Goal: Task Accomplishment & Management: Complete application form

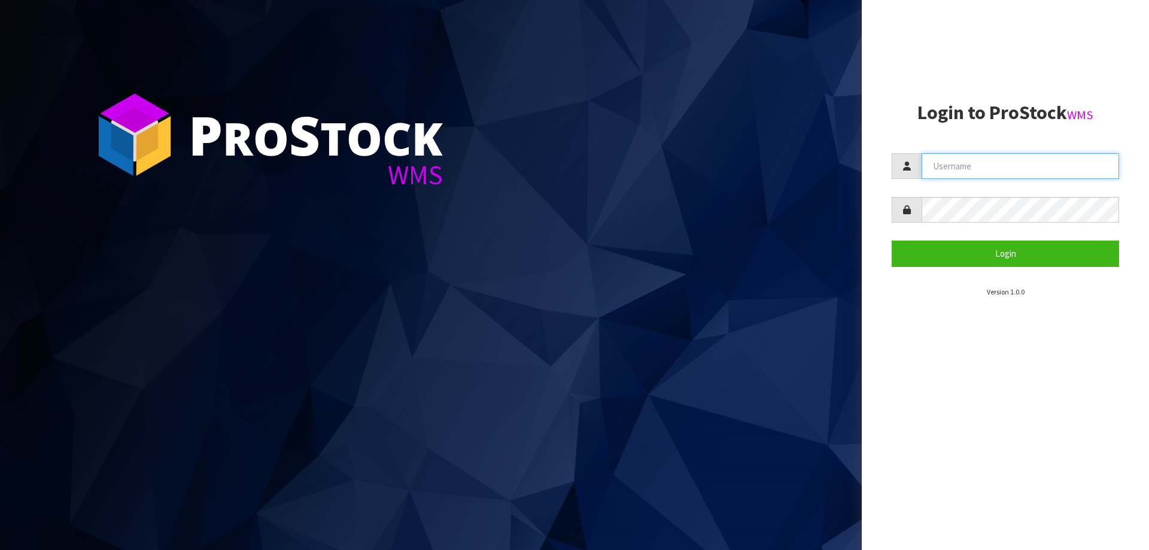
click at [1033, 164] on input "text" at bounding box center [1019, 166] width 197 height 26
type input "HARRIET"
click at [891, 241] on button "Login" at bounding box center [1004, 254] width 227 height 26
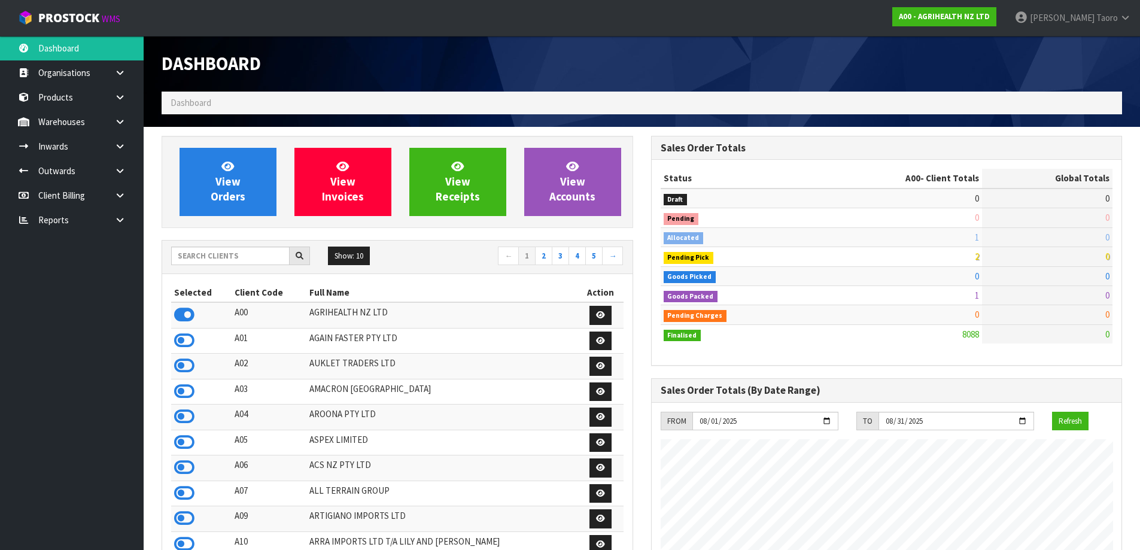
scroll to position [906, 489]
click at [241, 252] on input "text" at bounding box center [230, 255] width 118 height 19
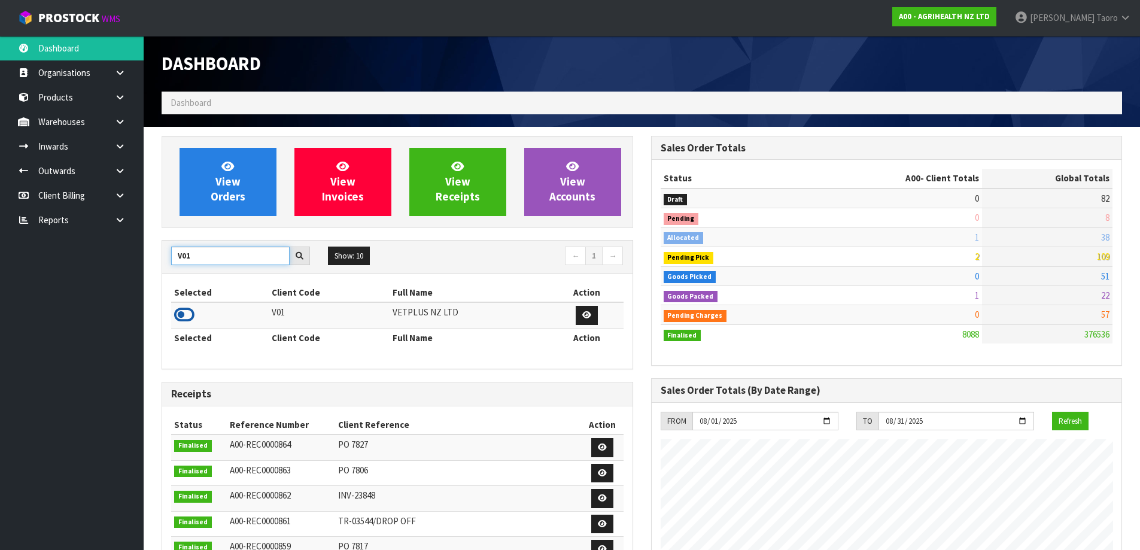
type input "V01"
click at [184, 314] on icon at bounding box center [184, 315] width 20 height 18
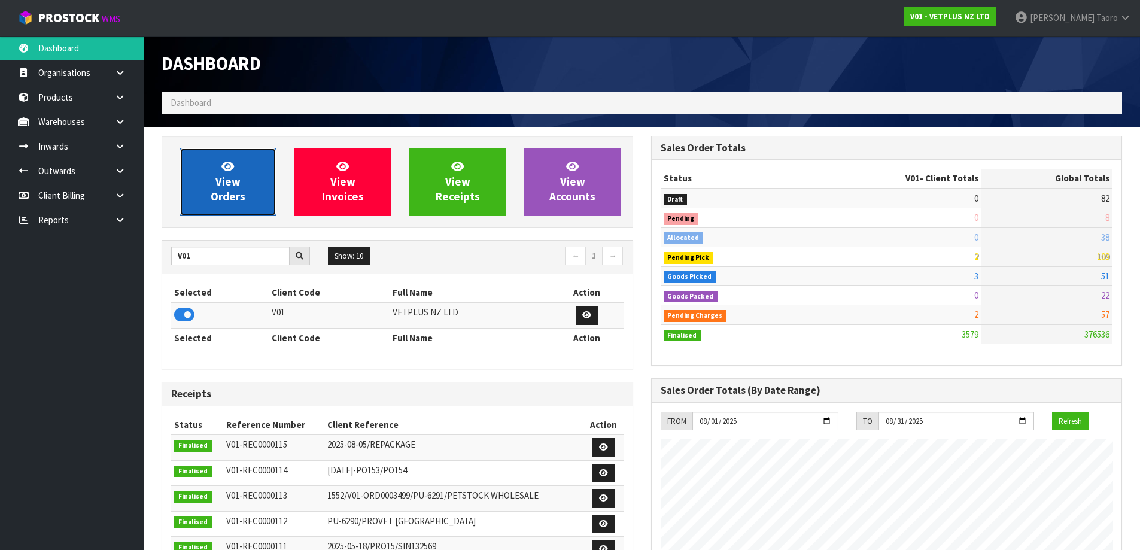
click at [238, 191] on span "View Orders" at bounding box center [228, 181] width 35 height 45
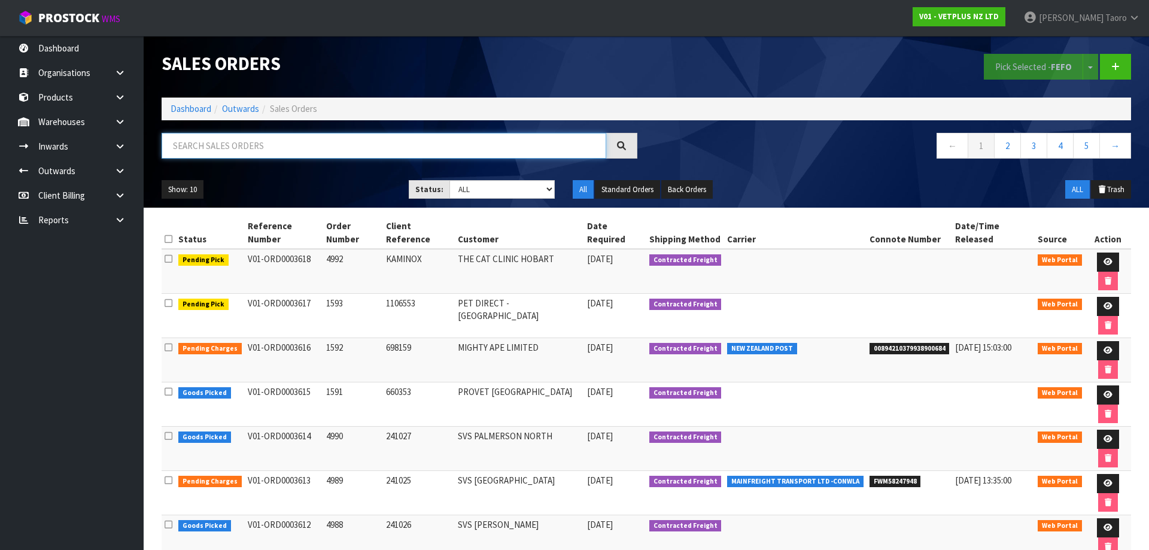
click at [357, 142] on input "text" at bounding box center [384, 146] width 445 height 26
type input "JOB-0406874"
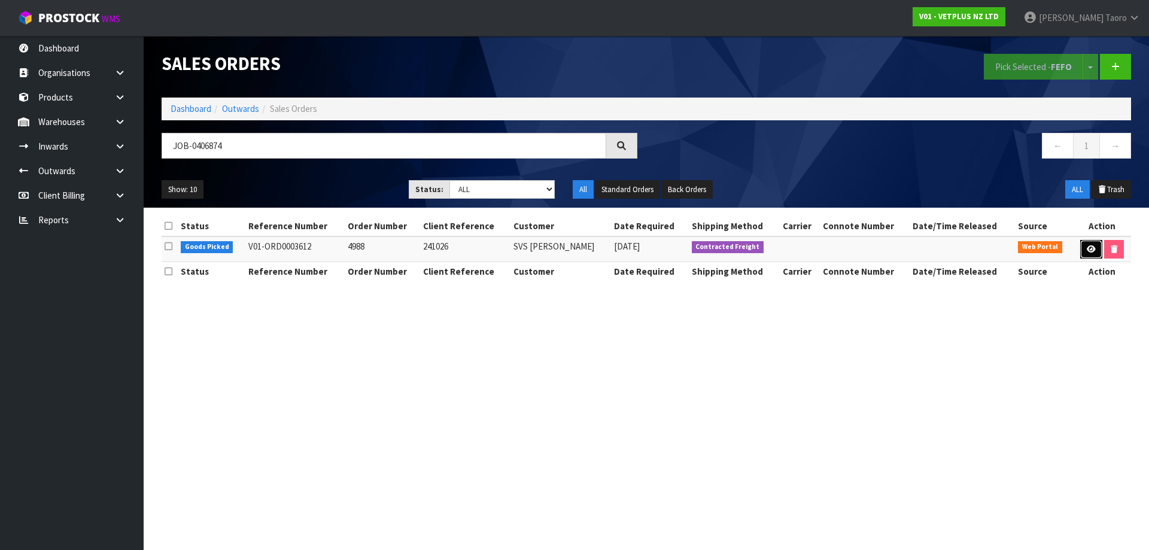
click at [1080, 245] on link at bounding box center [1091, 249] width 22 height 19
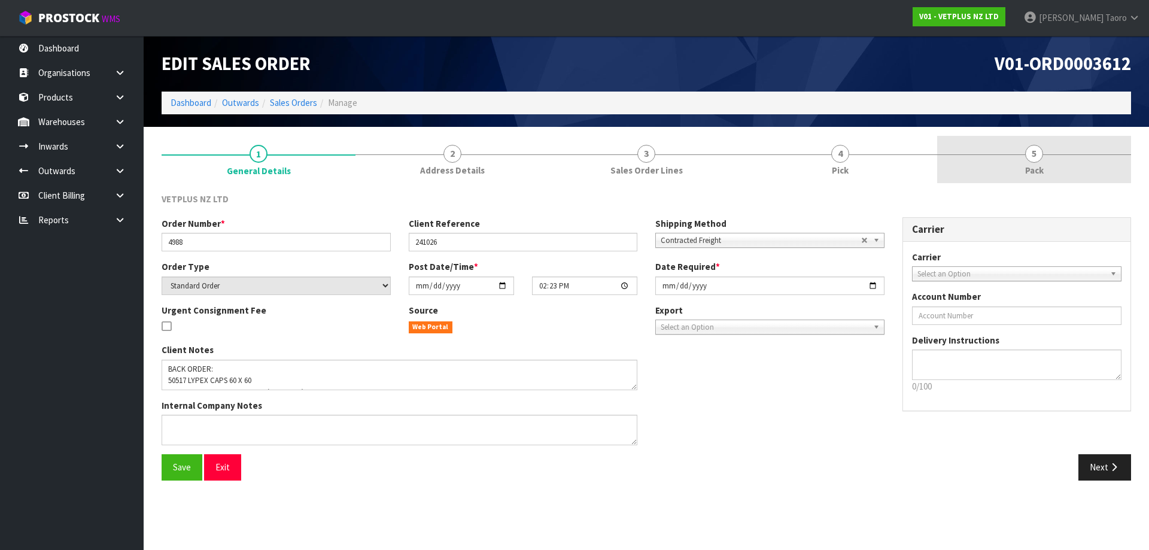
drag, startPoint x: 1040, startPoint y: 164, endPoint x: 1037, endPoint y: 157, distance: 8.0
click at [1040, 163] on link "5 Pack" at bounding box center [1034, 159] width 194 height 47
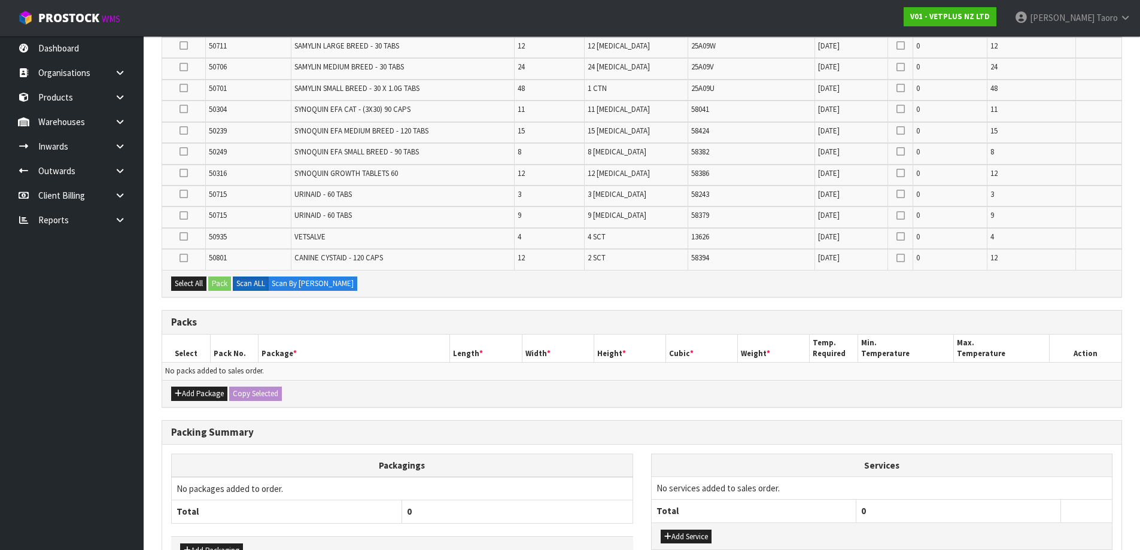
scroll to position [744, 0]
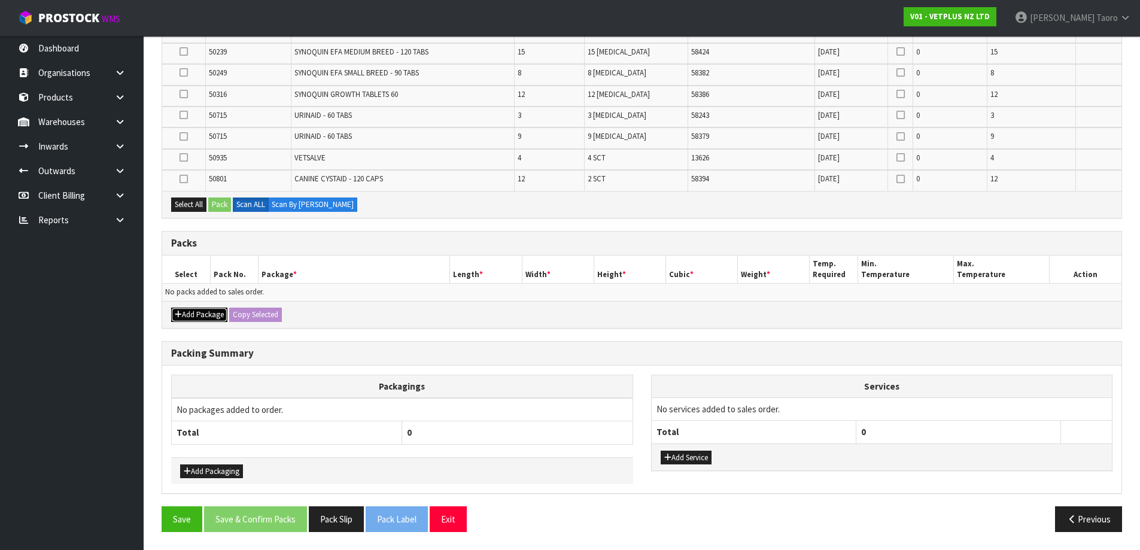
click at [188, 316] on button "Add Package" at bounding box center [199, 315] width 56 height 14
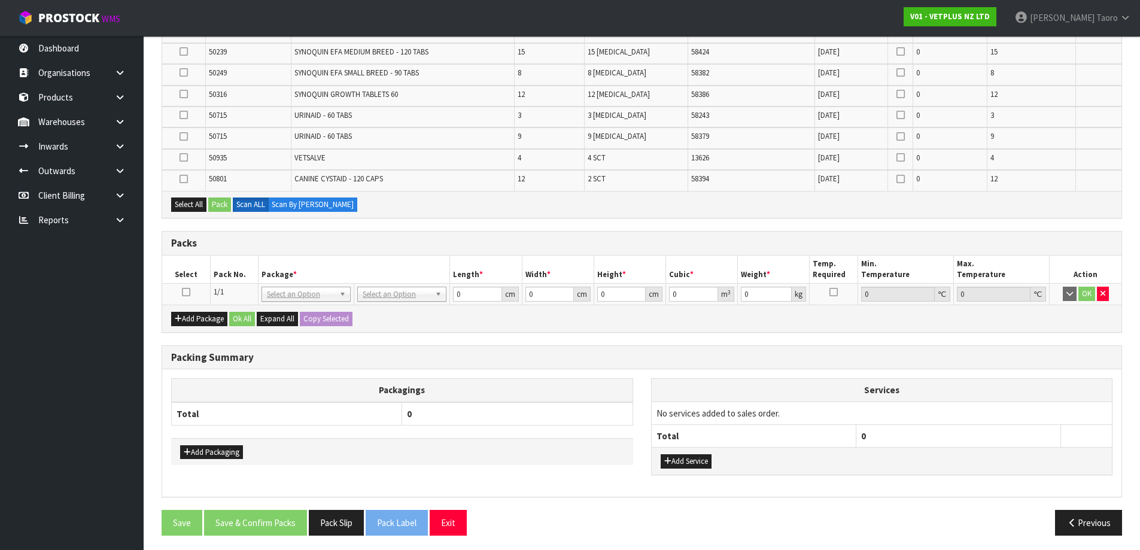
click at [188, 292] on icon at bounding box center [186, 292] width 8 height 1
drag, startPoint x: 238, startPoint y: 275, endPoint x: 237, endPoint y: 252, distance: 22.8
click at [238, 274] on th "Pack No." at bounding box center [234, 269] width 48 height 28
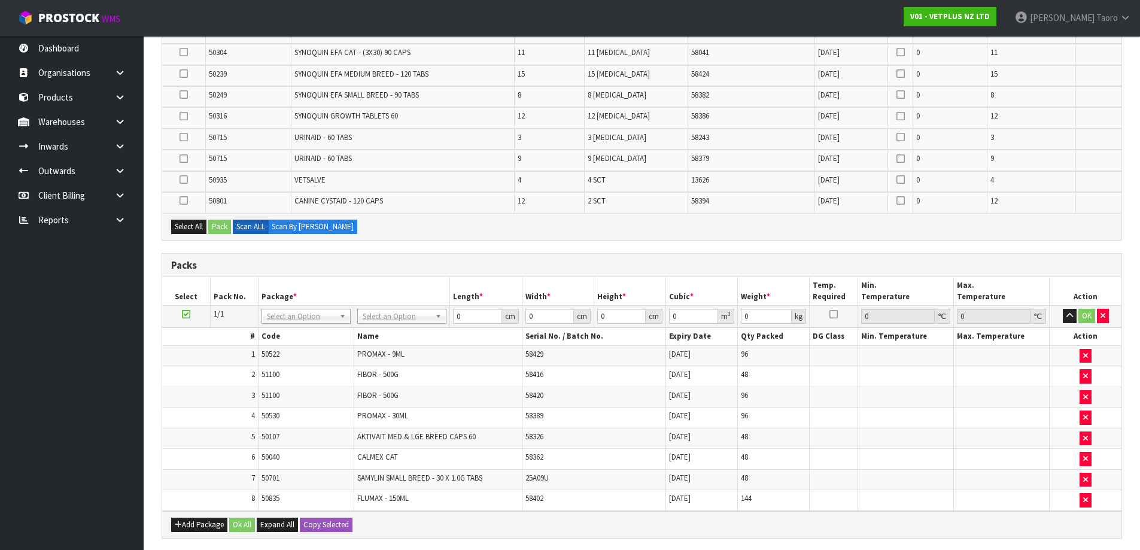
scroll to position [0, 0]
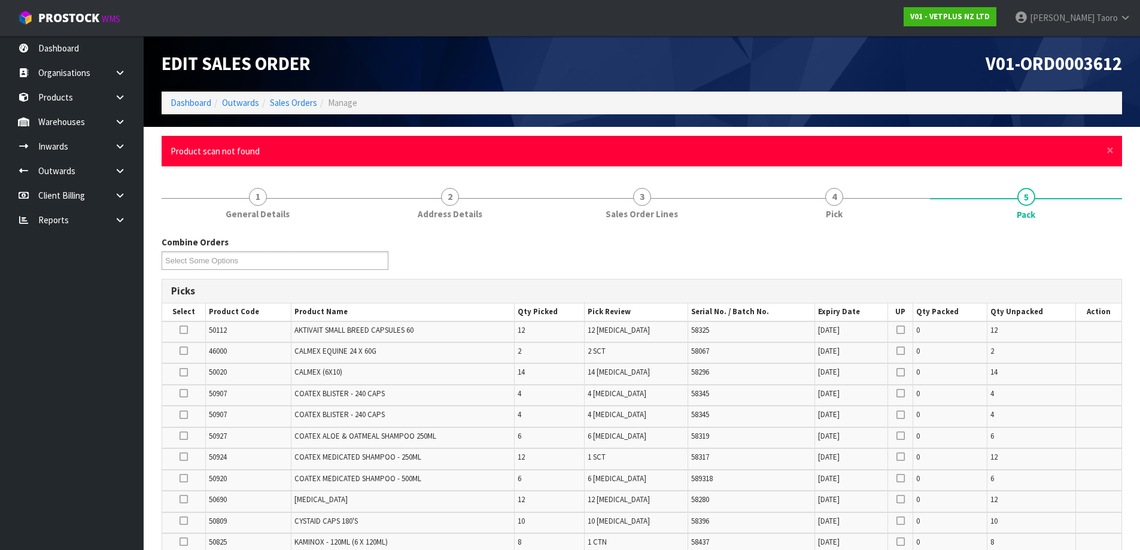
click at [1113, 149] on div "× Close Product scan not found" at bounding box center [642, 151] width 960 height 31
click at [1110, 149] on span "×" at bounding box center [1109, 150] width 7 height 17
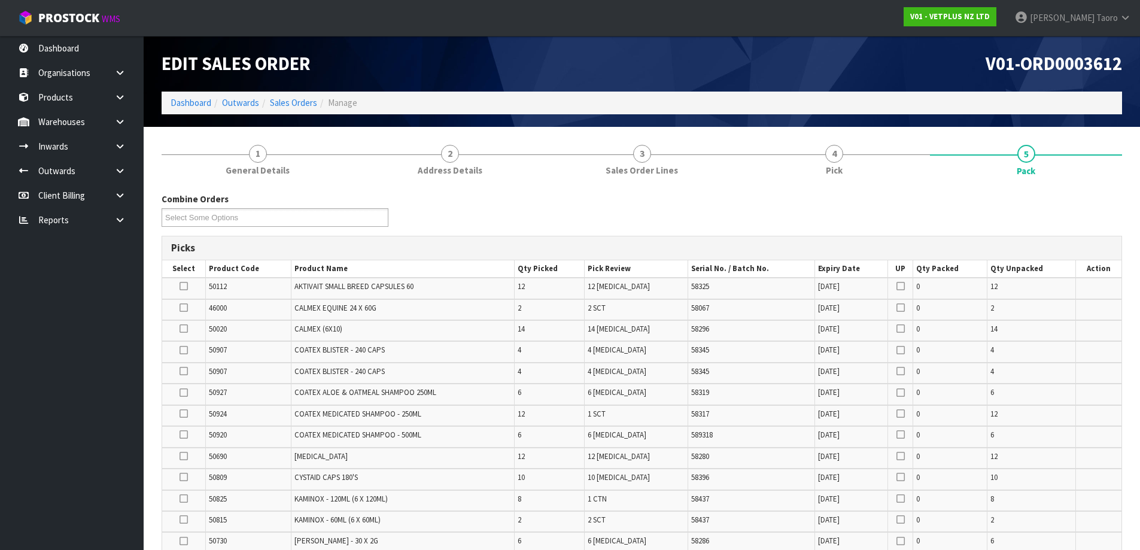
click at [1106, 198] on div "Combine Orders V01-ORD0003612 V01-ORD0003614 V01-ORD0003615 V01-ORD0003617 V01-…" at bounding box center [642, 214] width 978 height 43
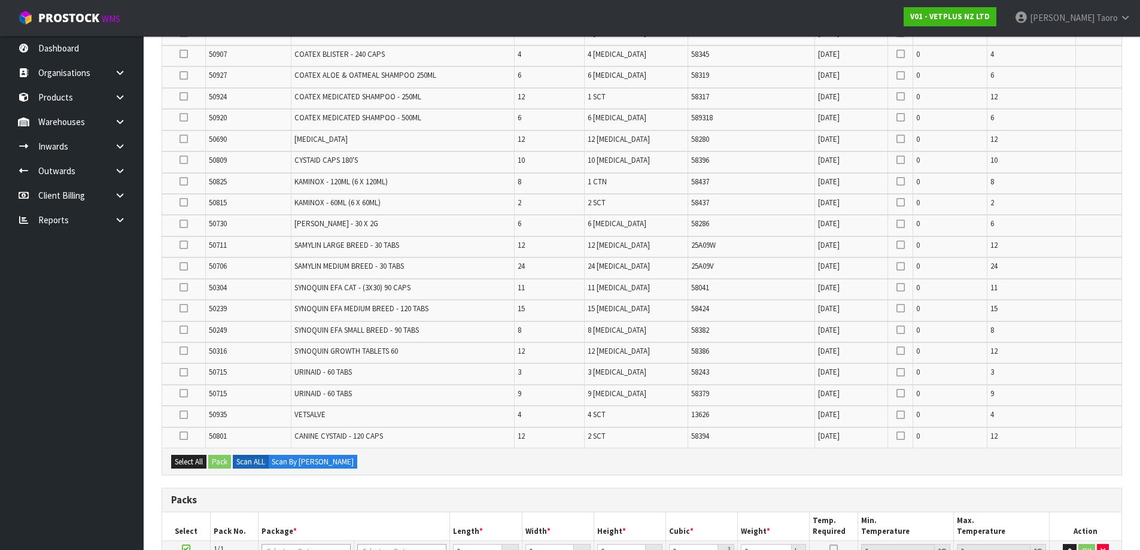
scroll to position [419, 0]
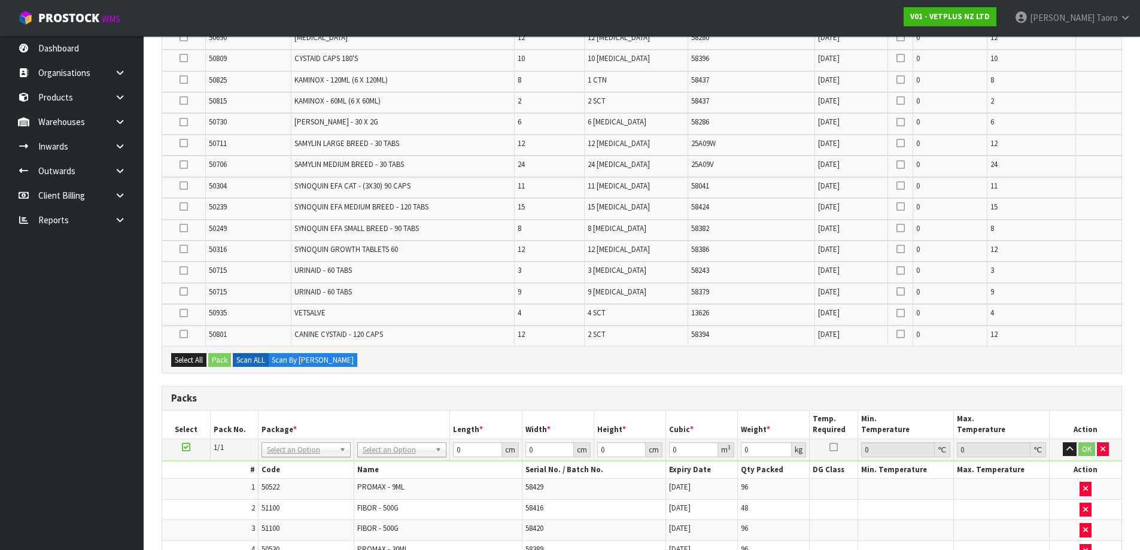
click at [771, 383] on div "Combine Orders V01-ORD0003612 V01-ORD0003614 V01-ORD0003615 V01-ORD0003617 V01-…" at bounding box center [642, 329] width 960 height 1110
click at [791, 215] on td "58424" at bounding box center [751, 208] width 127 height 21
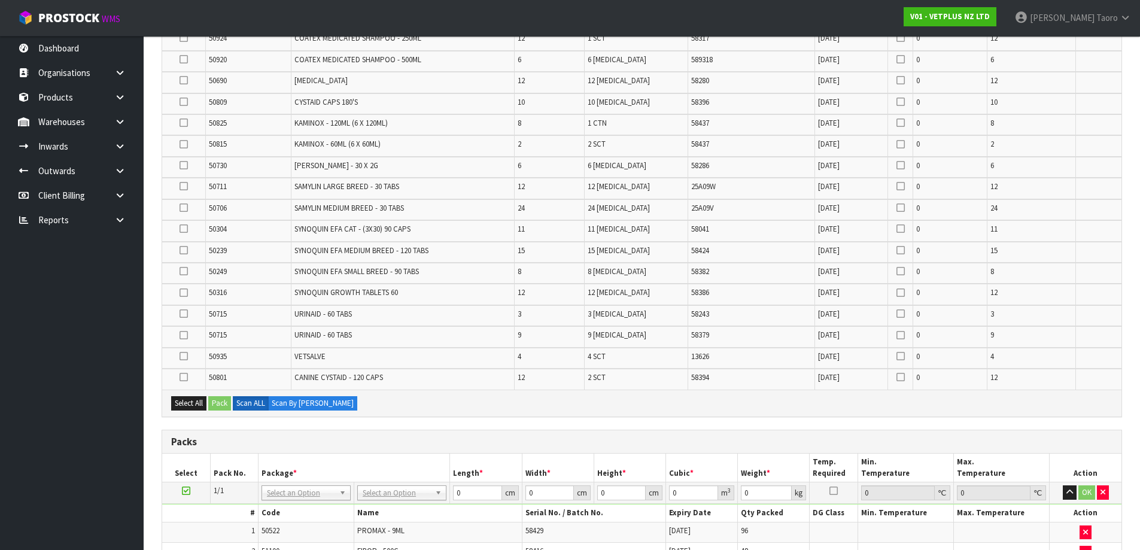
scroll to position [0, 0]
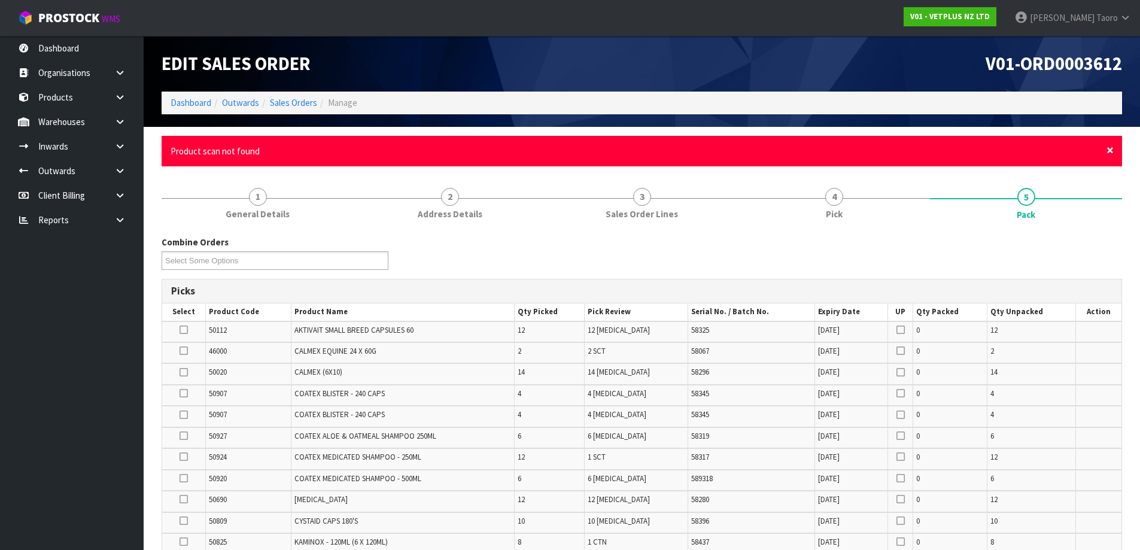
click at [1113, 149] on span "×" at bounding box center [1109, 150] width 7 height 17
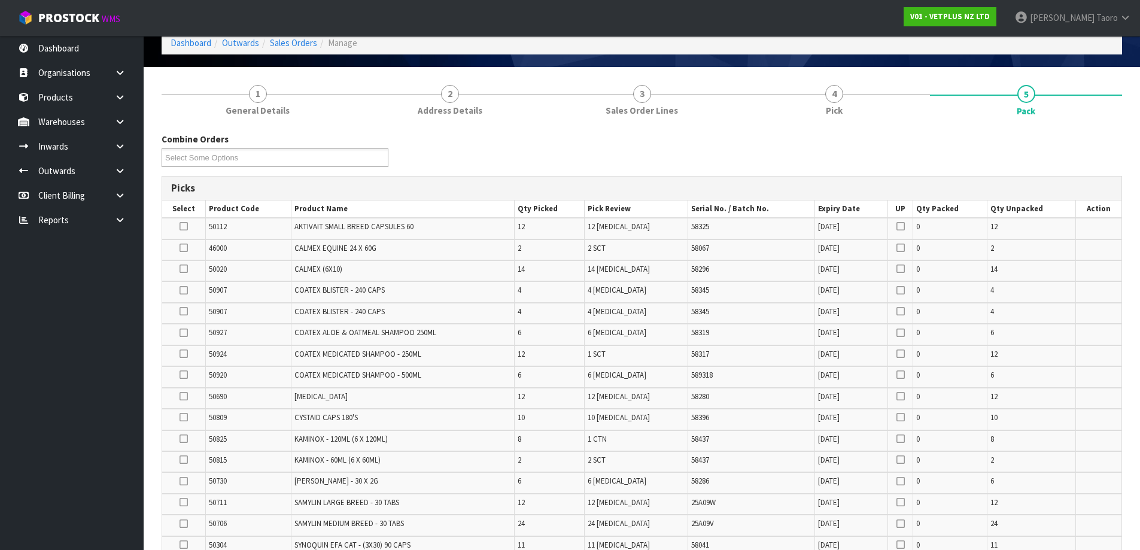
scroll to position [120, 0]
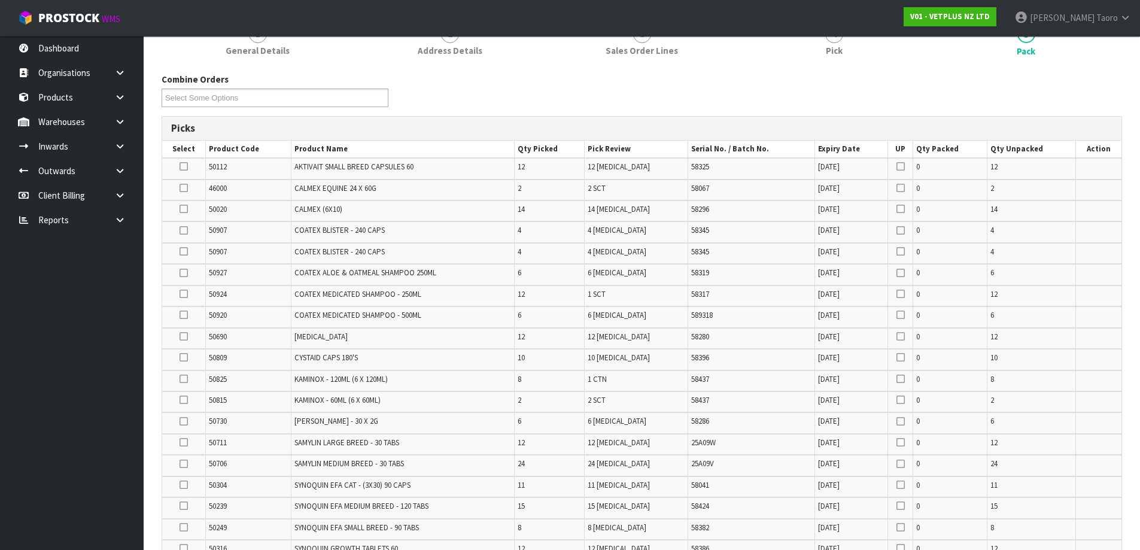
click at [748, 438] on td "25A09W" at bounding box center [751, 444] width 127 height 21
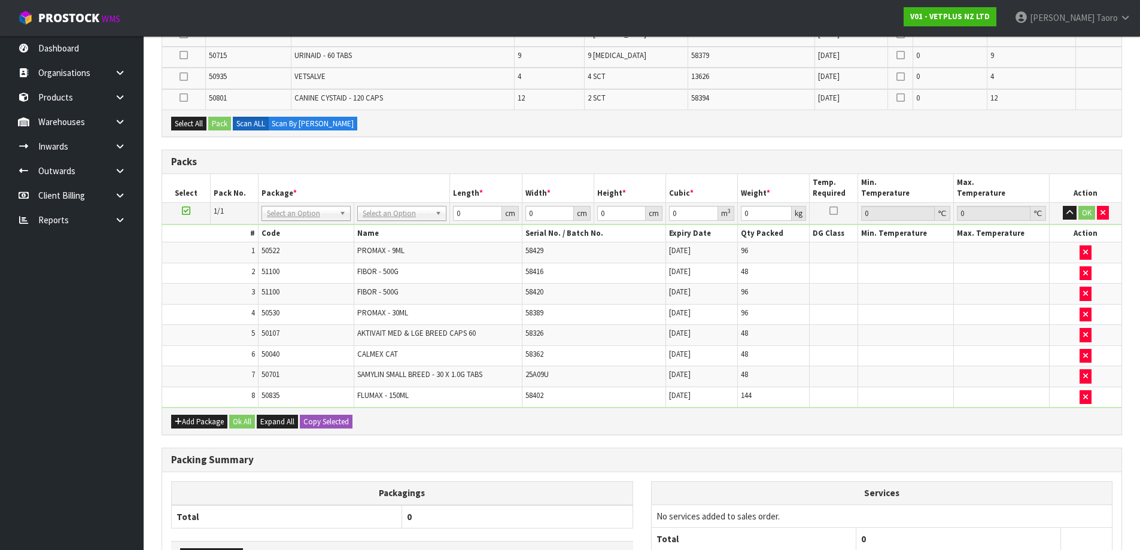
scroll to position [762, 0]
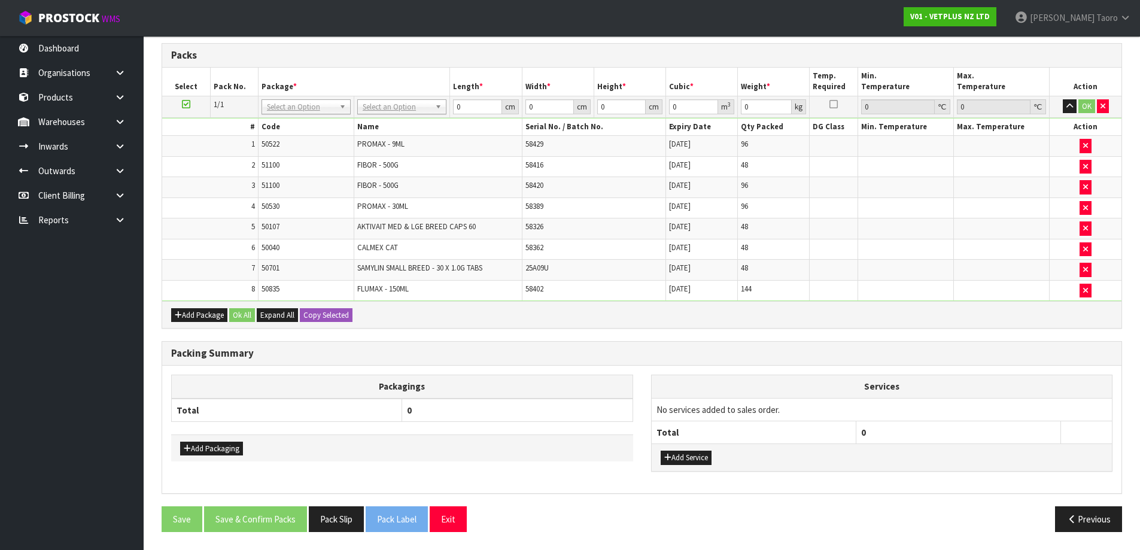
click at [755, 437] on th "Total" at bounding box center [754, 432] width 205 height 23
click at [748, 43] on div "Packs Select Pack No. Package * Length * Width * Height * Cubic * Weight * Temp…" at bounding box center [642, 185] width 960 height 285
click at [936, 365] on div "Packing Summary" at bounding box center [641, 354] width 959 height 24
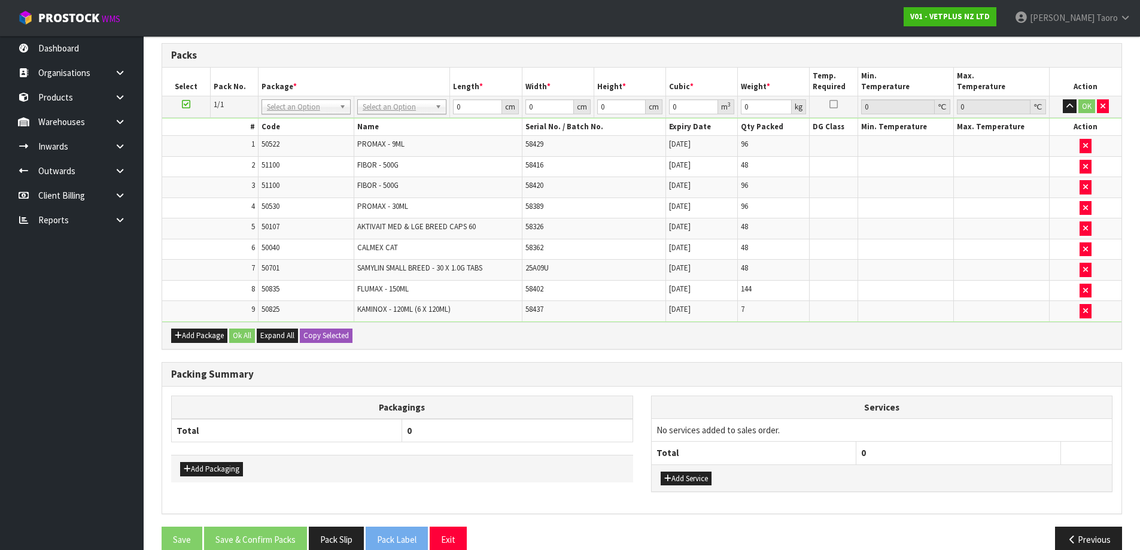
scroll to position [702, 0]
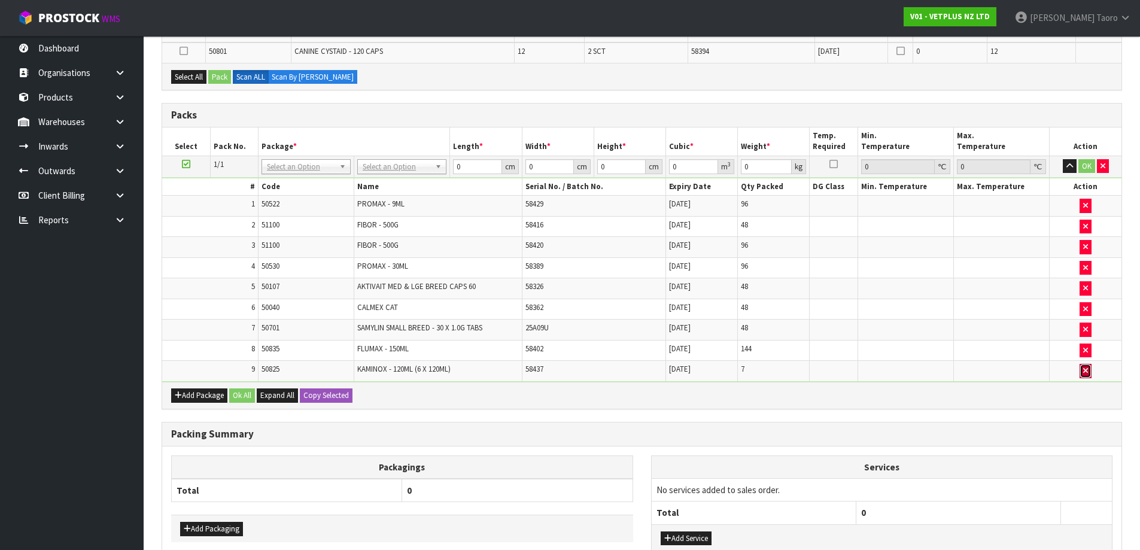
click at [1086, 366] on button "button" at bounding box center [1085, 371] width 12 height 14
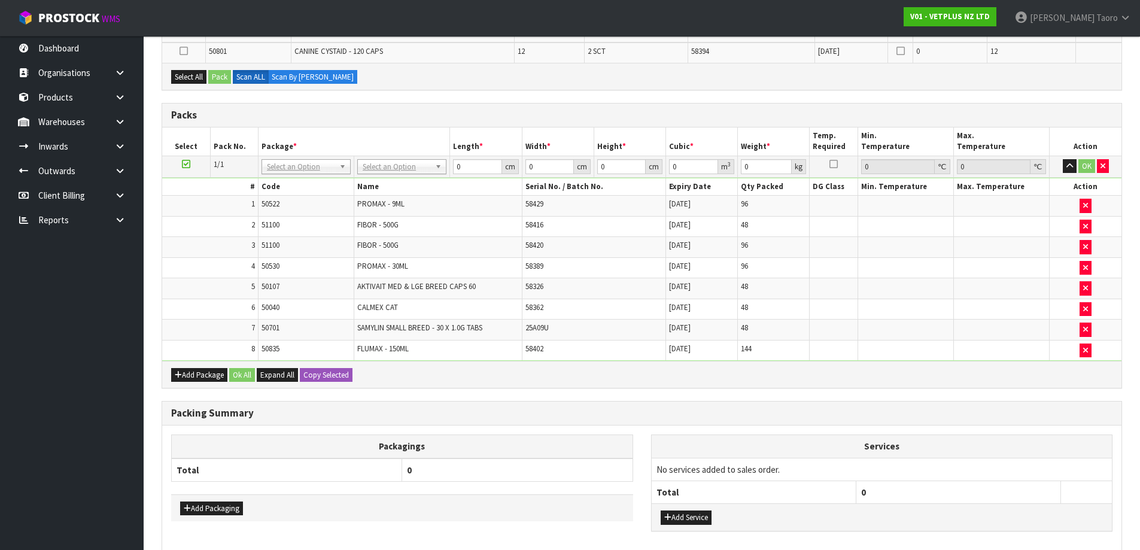
click at [944, 380] on div "Add Package Ok All Expand All Copy Selected" at bounding box center [641, 374] width 959 height 27
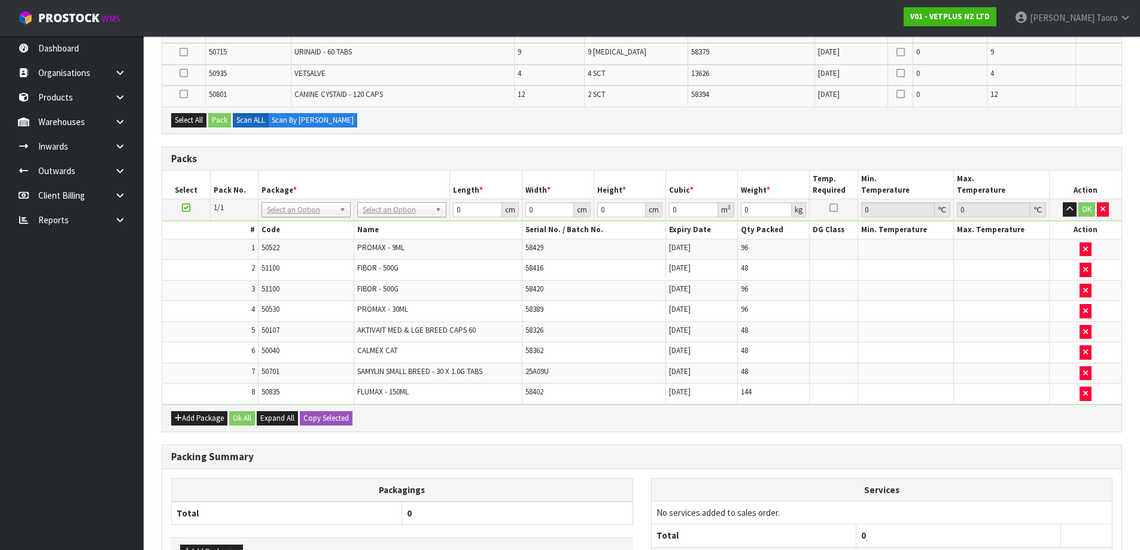
scroll to position [0, 0]
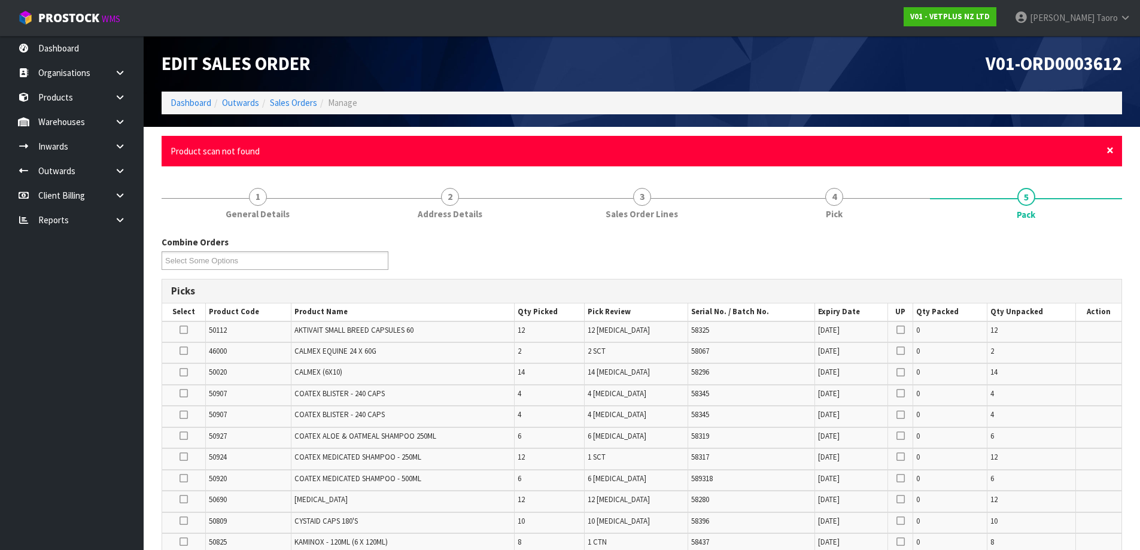
click at [1112, 150] on span "×" at bounding box center [1109, 150] width 7 height 17
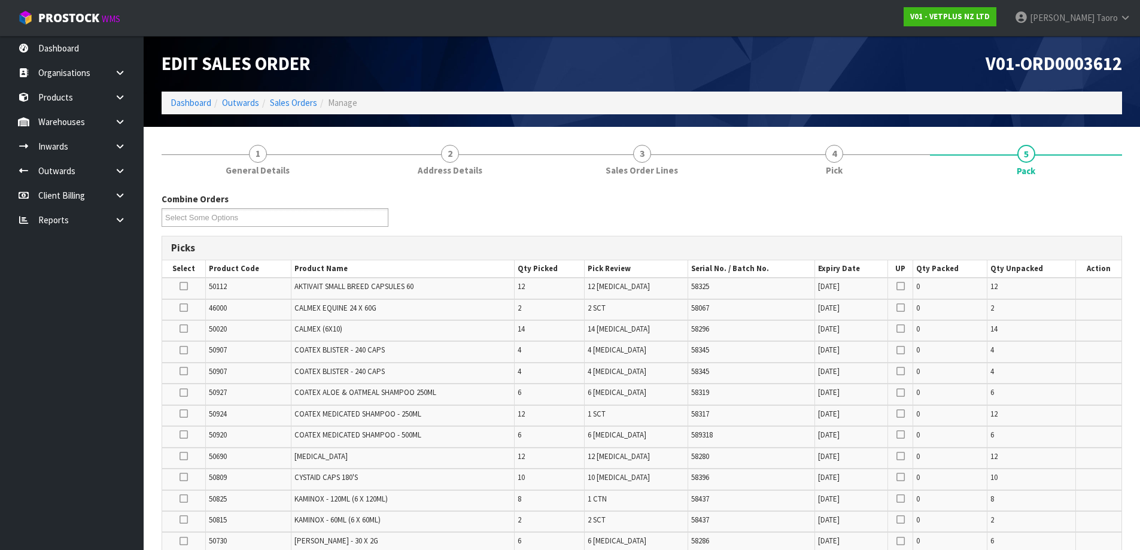
click at [1110, 206] on div "Combine Orders V01-ORD0003612 V01-ORD0003614 V01-ORD0003615 V01-ORD0003617 V01-…" at bounding box center [642, 214] width 978 height 43
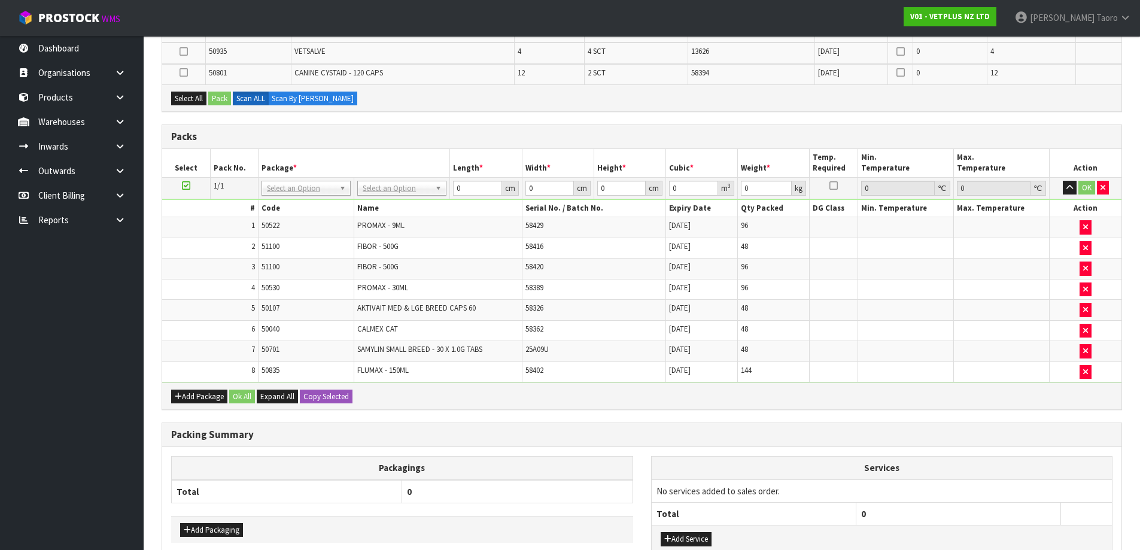
scroll to position [762, 0]
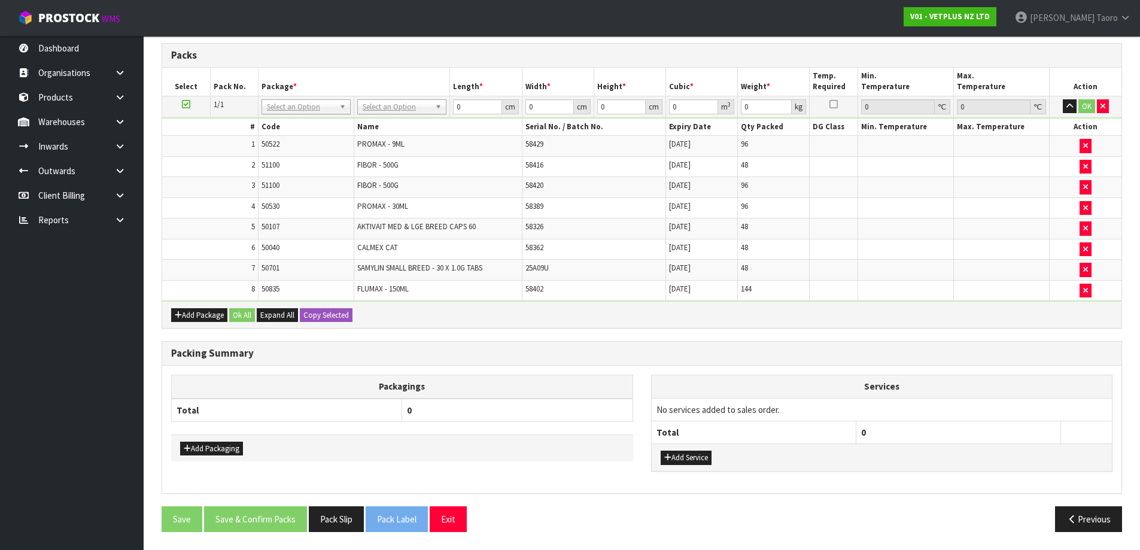
click at [799, 324] on div "Add Package Ok All Expand All Copy Selected" at bounding box center [641, 314] width 959 height 27
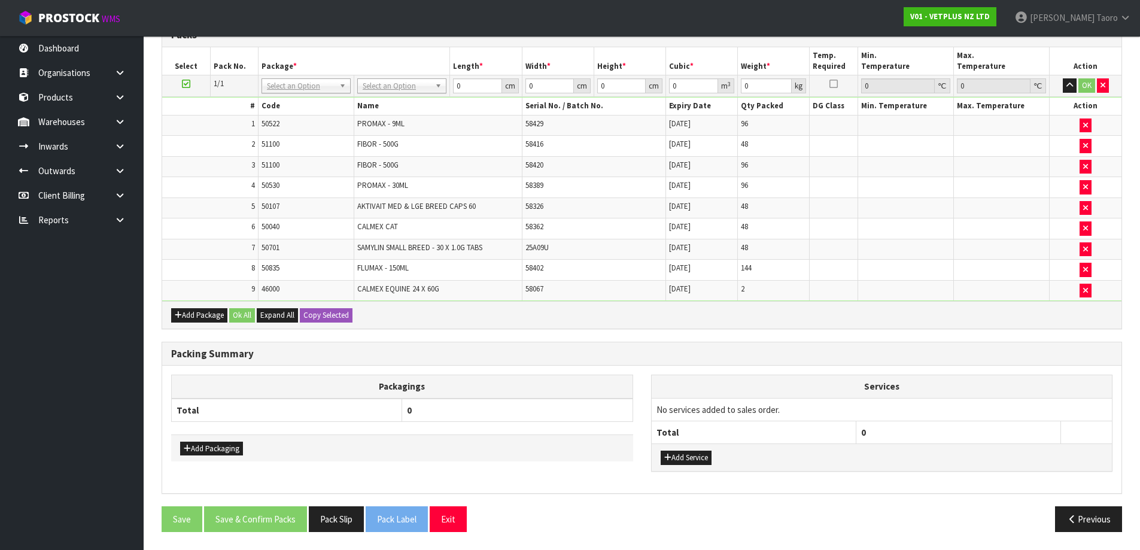
scroll to position [740, 0]
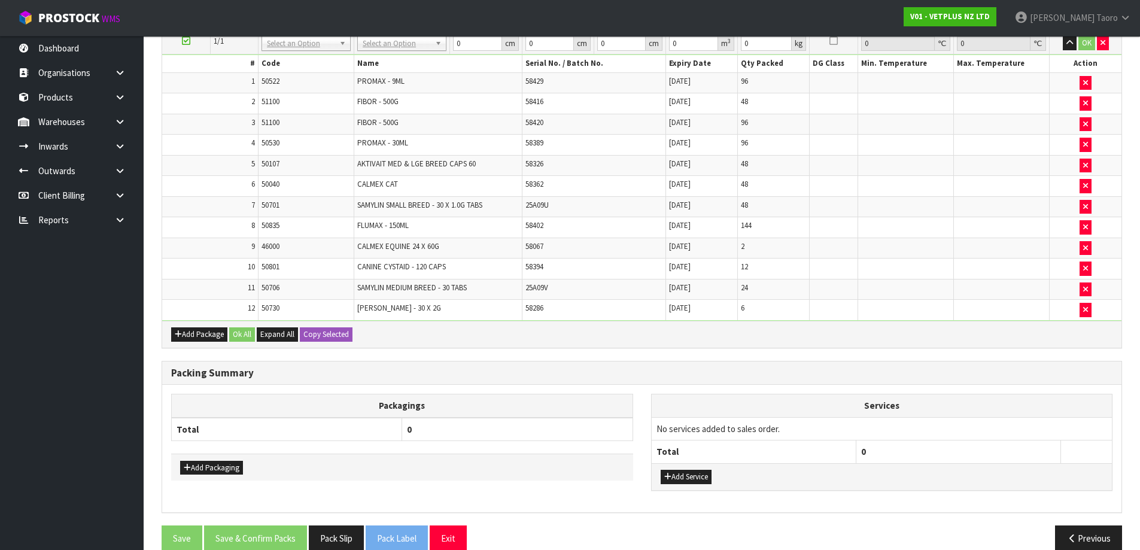
click at [276, 308] on span "50730" at bounding box center [270, 308] width 18 height 10
copy tr "50730"
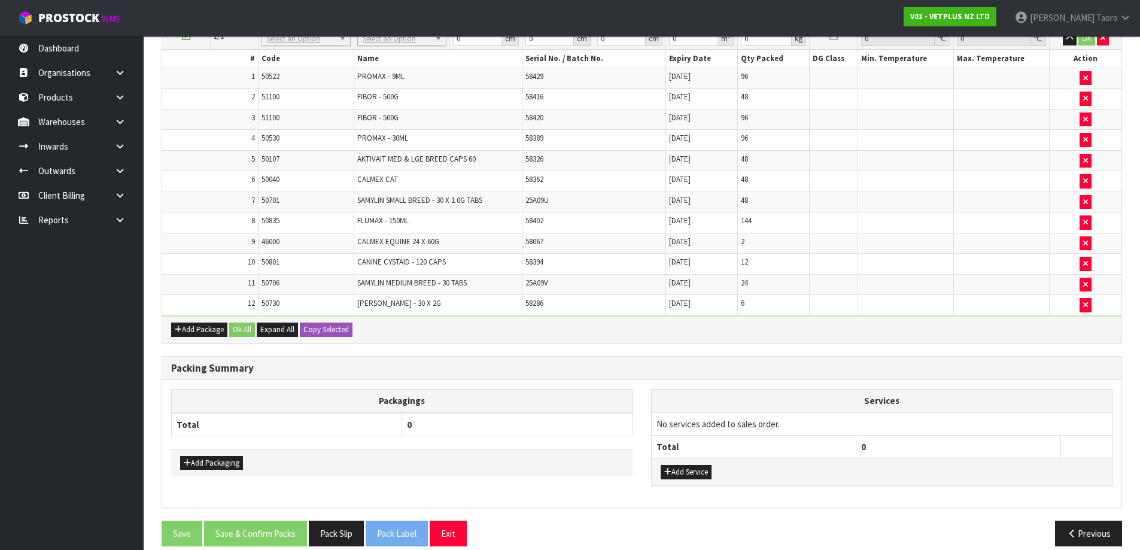
scroll to position [759, 0]
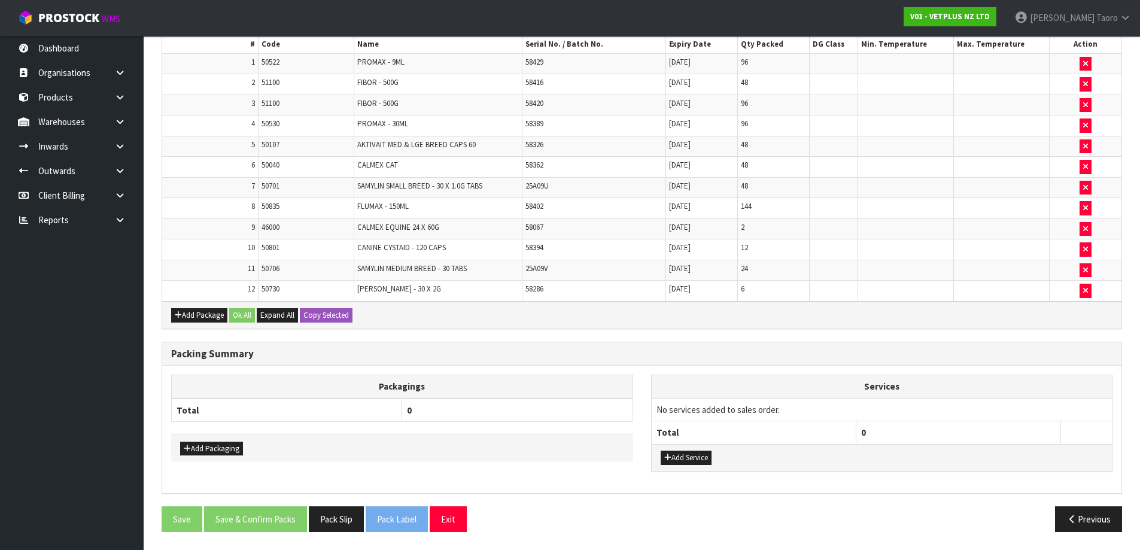
click at [272, 268] on span "50706" at bounding box center [270, 268] width 18 height 10
copy tr "50706"
click at [795, 351] on h3 "Packing Summary" at bounding box center [641, 353] width 941 height 11
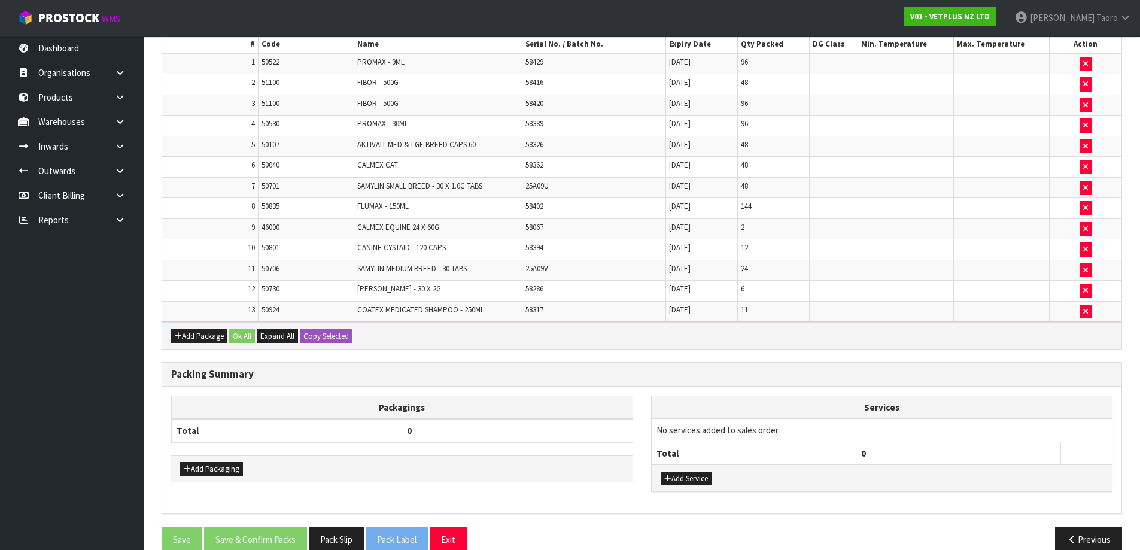
scroll to position [738, 0]
click at [901, 291] on td at bounding box center [905, 290] width 96 height 21
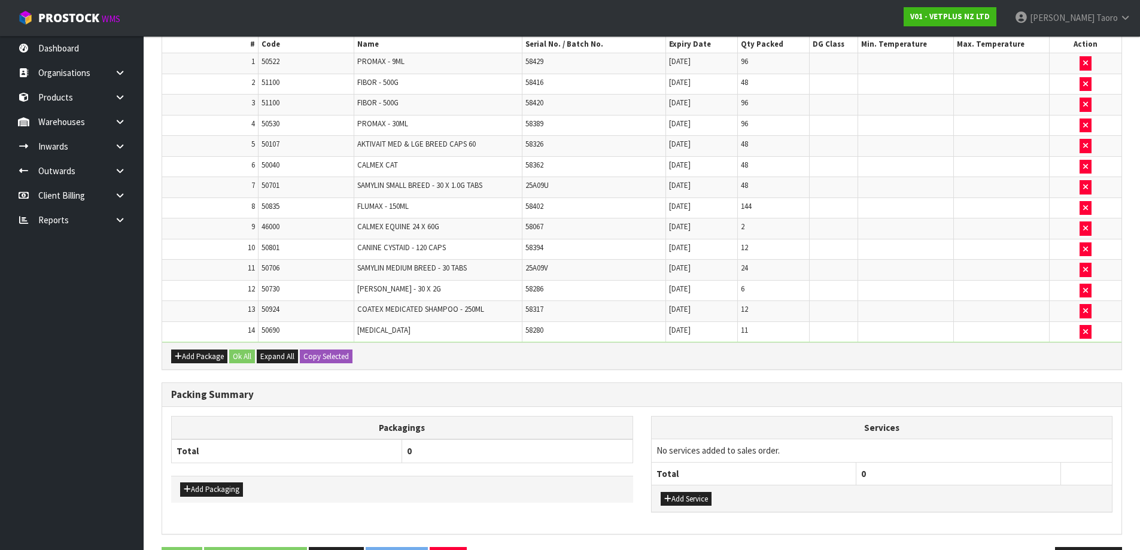
scroll to position [717, 0]
click at [271, 327] on span "50690" at bounding box center [270, 330] width 18 height 10
copy tr "50690"
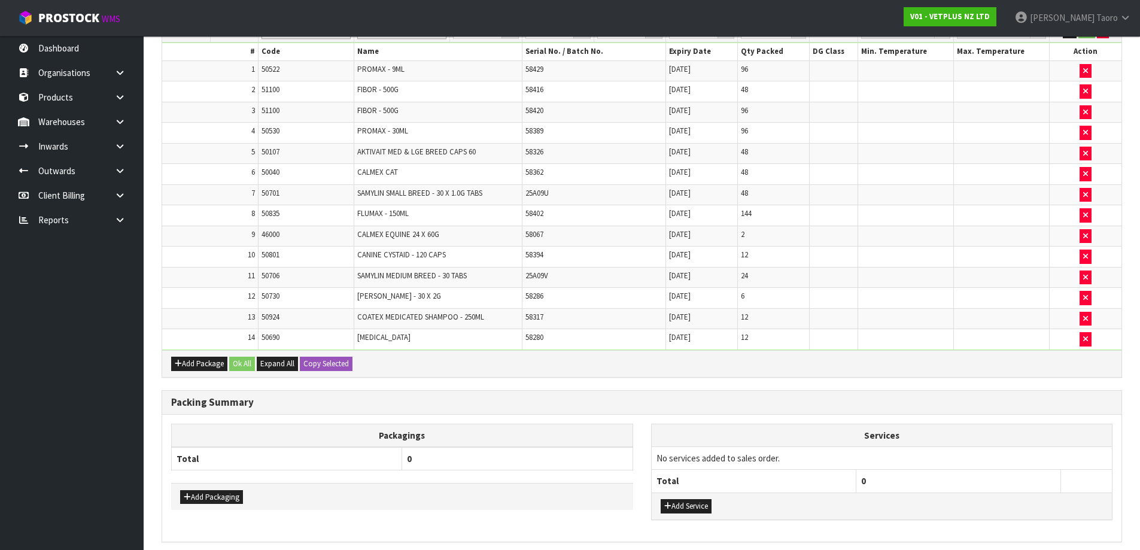
scroll to position [758, 0]
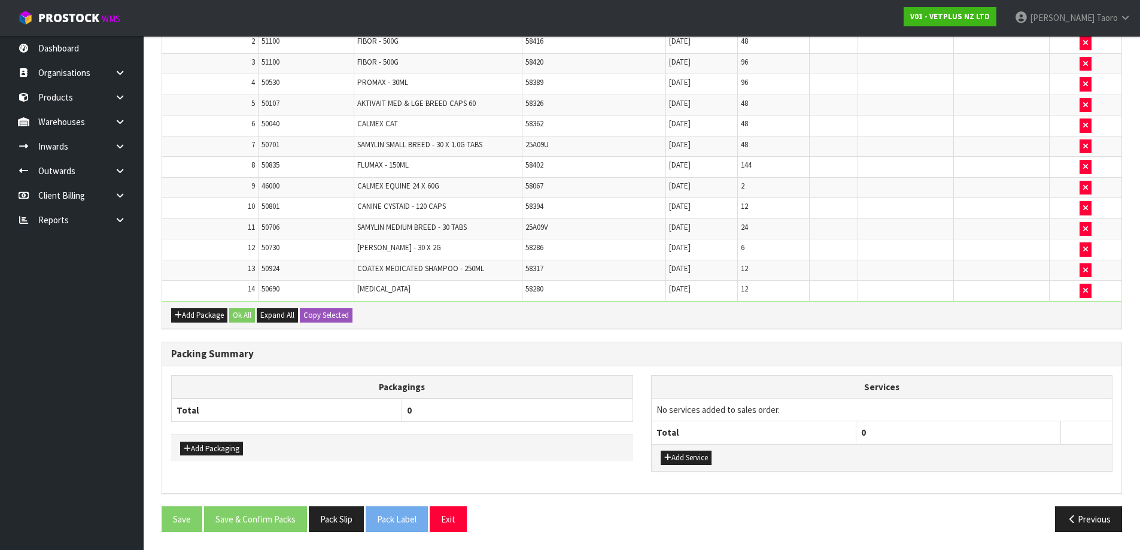
click at [905, 157] on td at bounding box center [905, 167] width 96 height 21
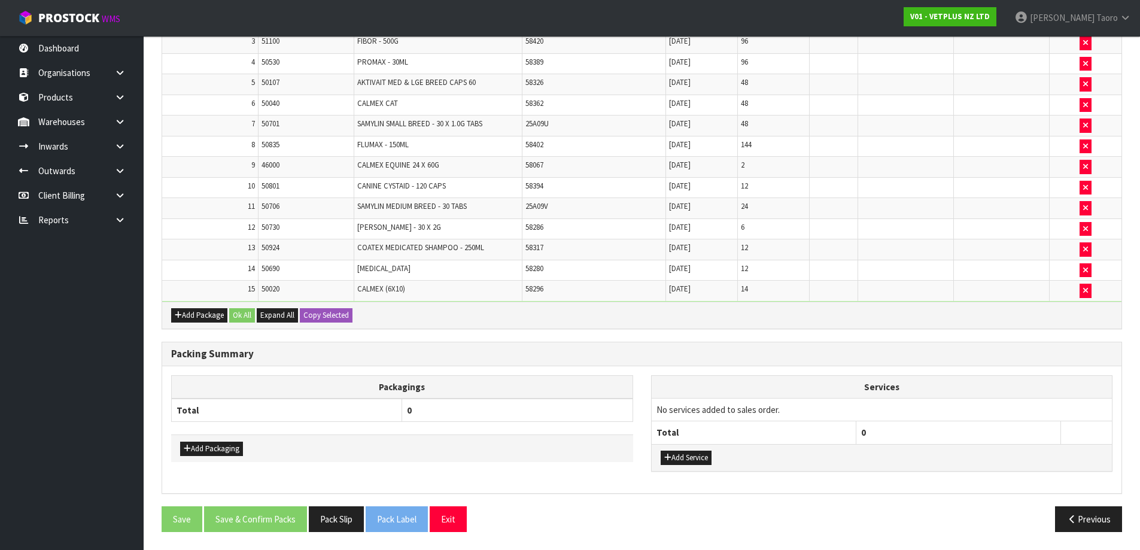
scroll to position [736, 0]
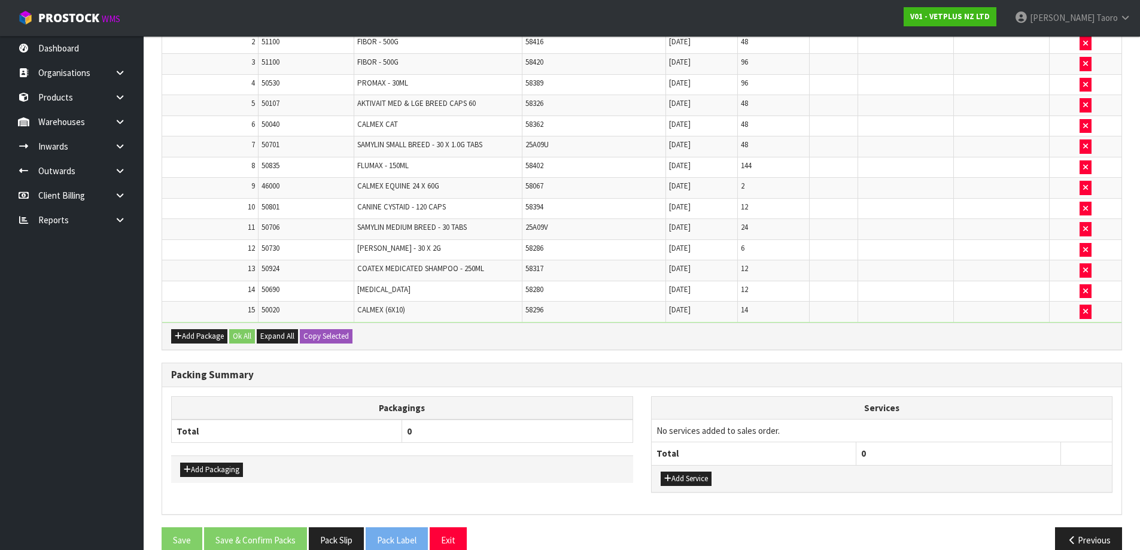
click at [264, 308] on span "50020" at bounding box center [270, 310] width 18 height 10
copy tr "50020"
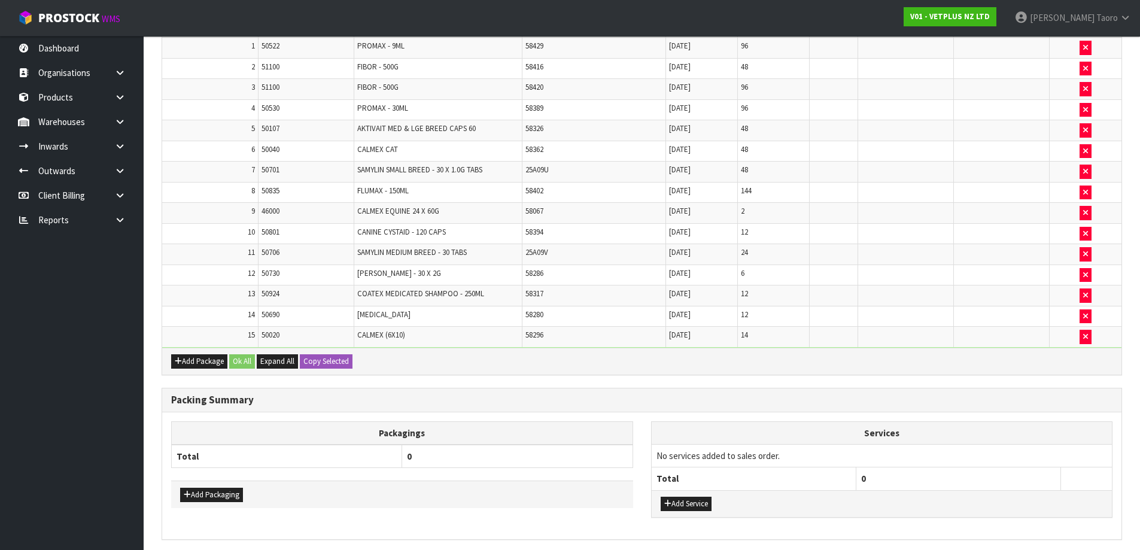
scroll to position [757, 0]
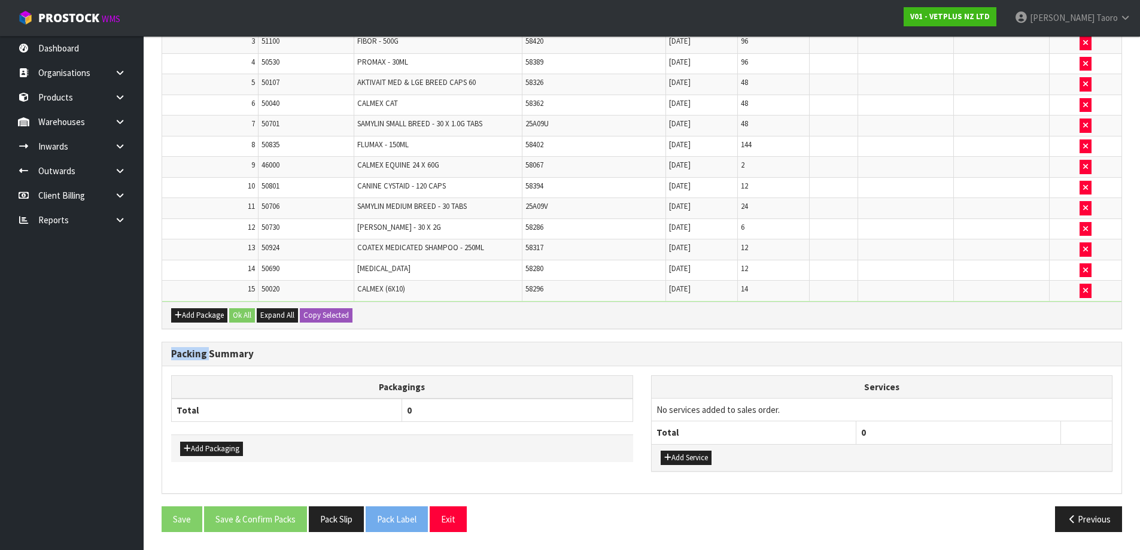
click at [764, 315] on div "Add Package Ok All Expand All Copy Selected" at bounding box center [641, 315] width 959 height 27
click at [764, 314] on div "Add Package Ok All Expand All Copy Selected" at bounding box center [641, 315] width 959 height 27
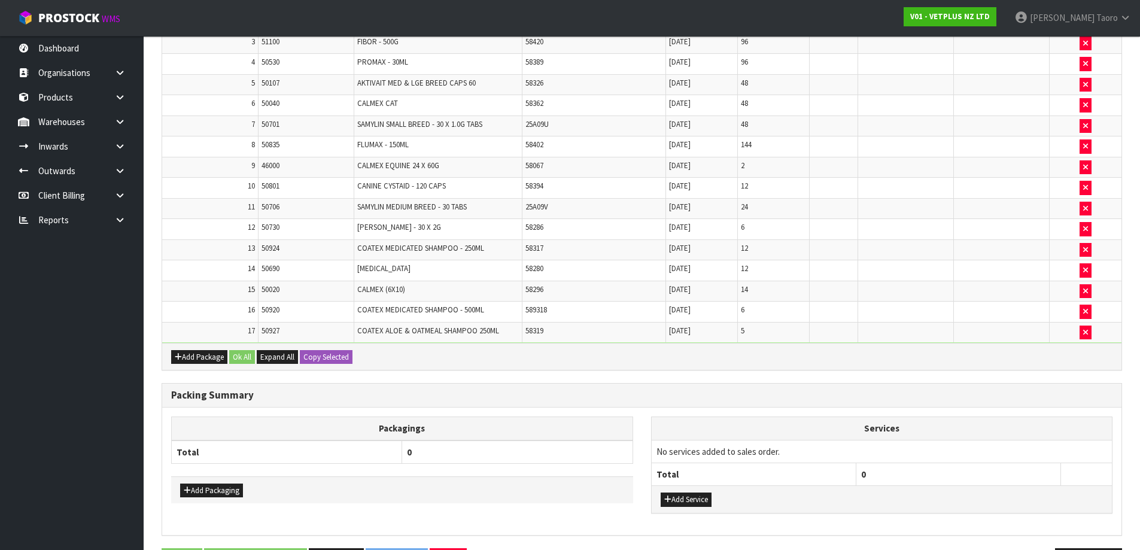
scroll to position [715, 0]
click at [267, 327] on span "50927" at bounding box center [270, 330] width 18 height 10
copy tr "50927"
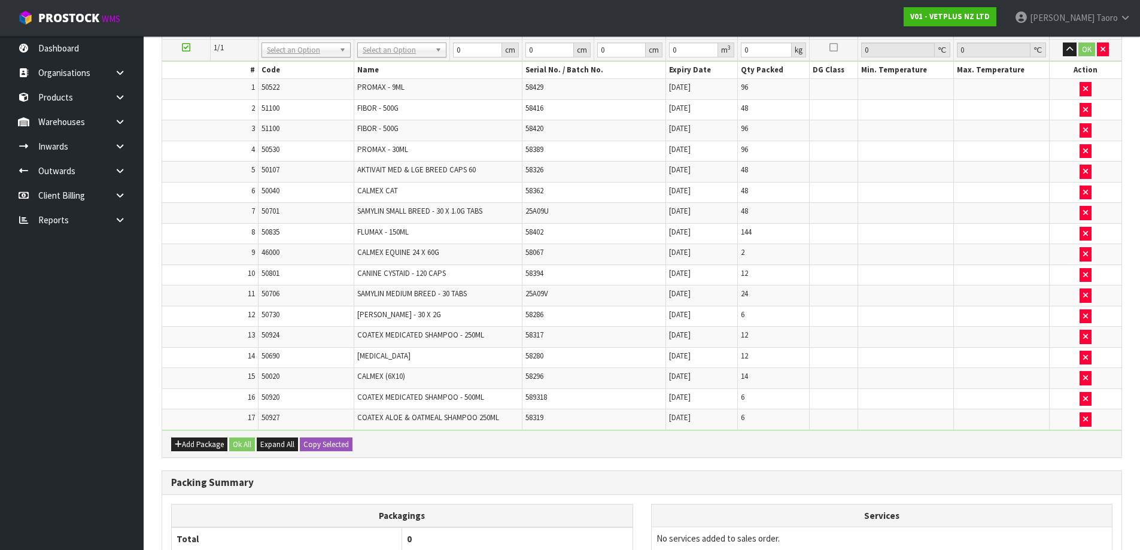
scroll to position [757, 0]
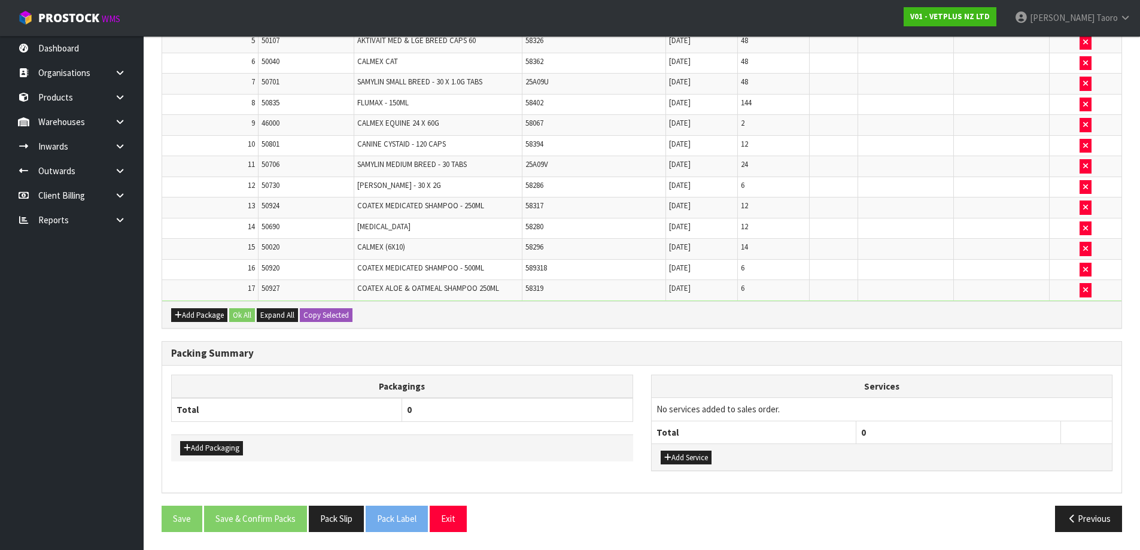
click at [272, 264] on span "50920" at bounding box center [270, 268] width 18 height 10
copy tr "50920"
click at [827, 319] on div "Add Package Ok All Expand All Copy Selected" at bounding box center [641, 314] width 959 height 27
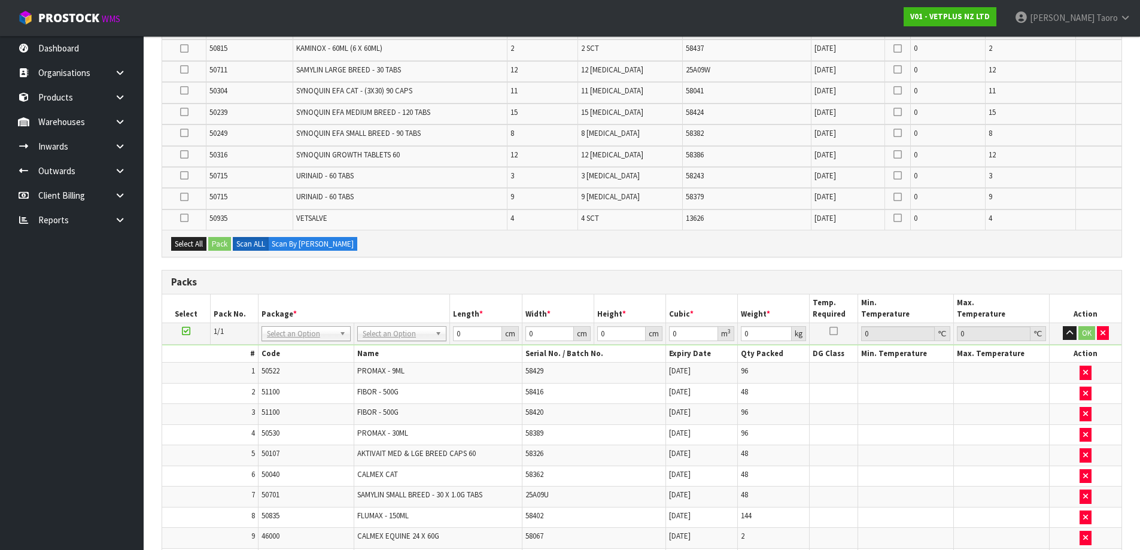
scroll to position [419, 0]
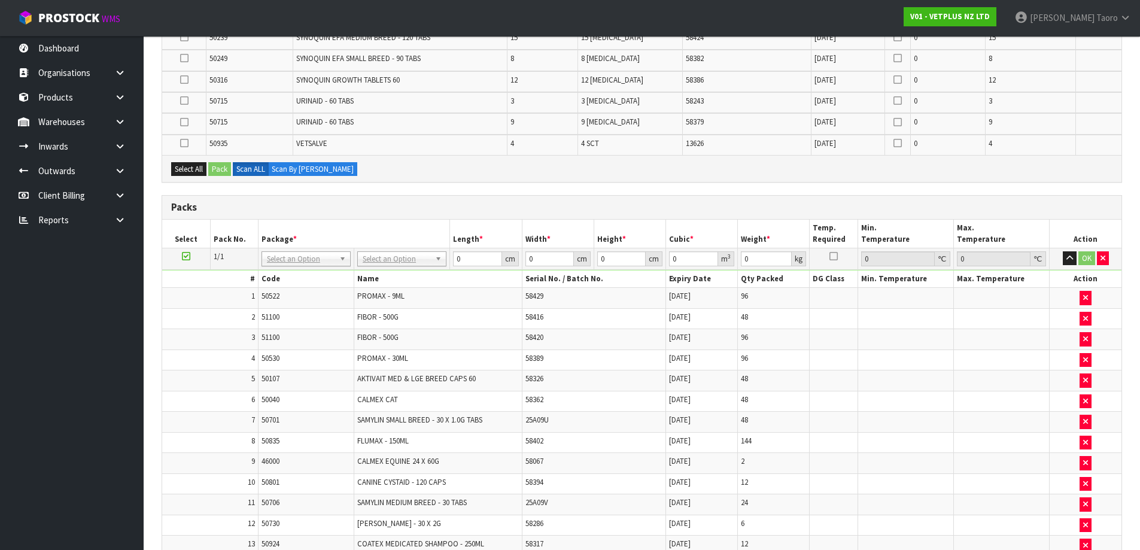
click at [716, 205] on h3 "Packs" at bounding box center [641, 207] width 941 height 11
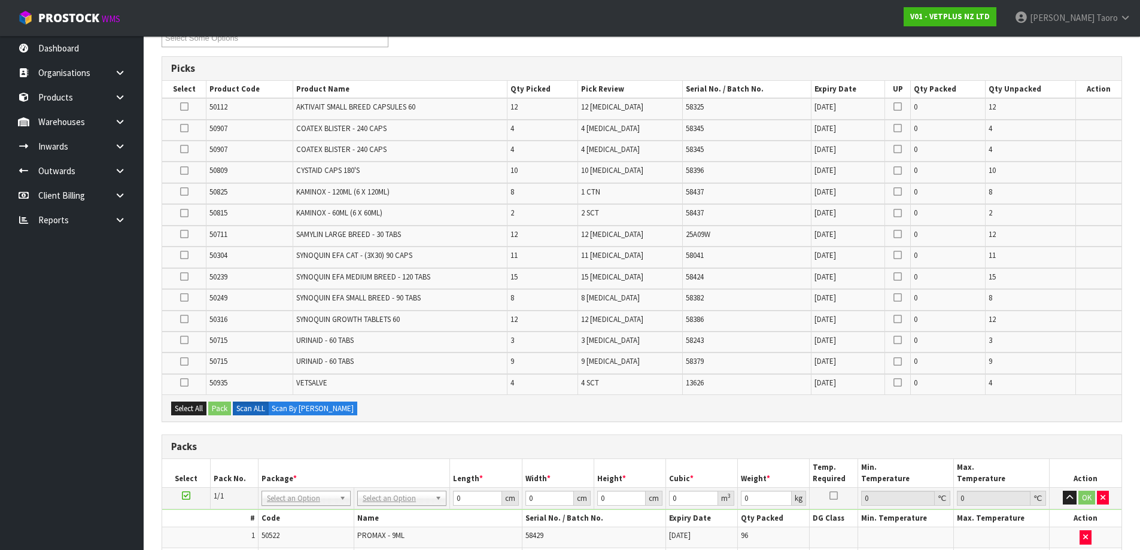
scroll to position [60, 0]
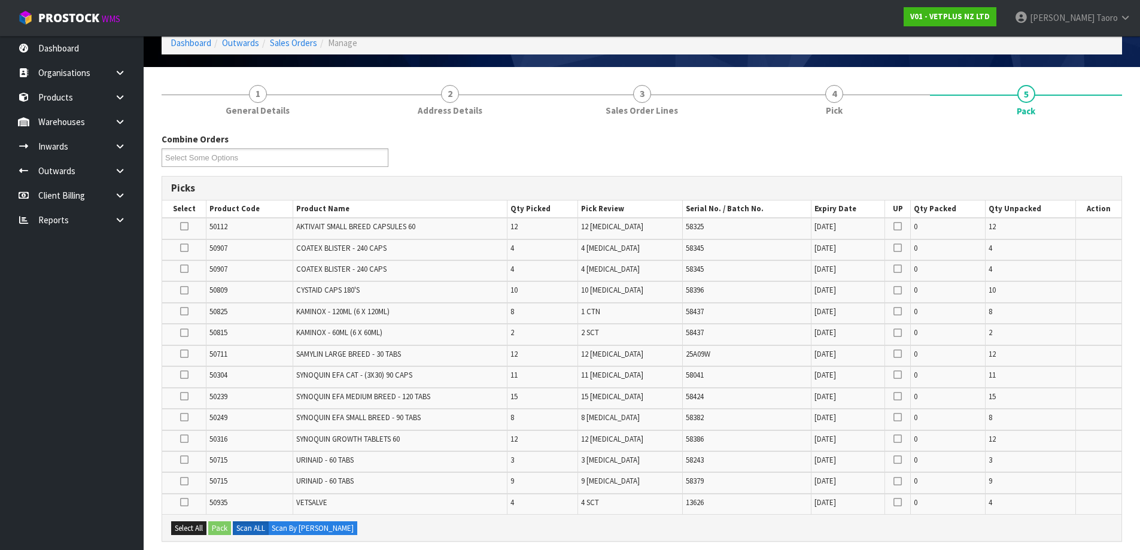
click at [822, 150] on div "Combine Orders V01-ORD0003612 V01-ORD0003614 V01-ORD0003615 V01-ORD0003617 V01-…" at bounding box center [642, 154] width 978 height 43
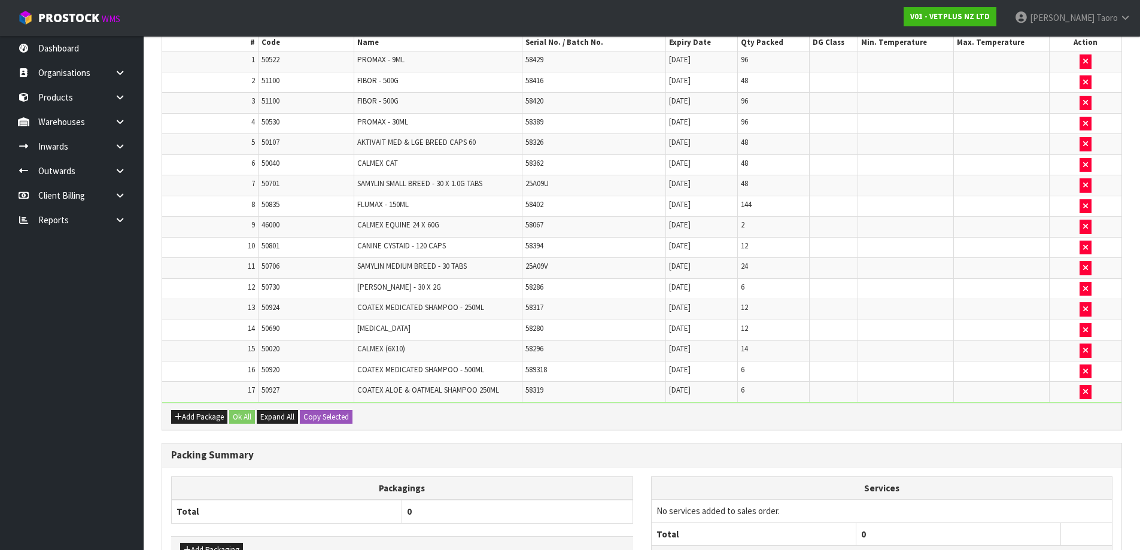
scroll to position [757, 0]
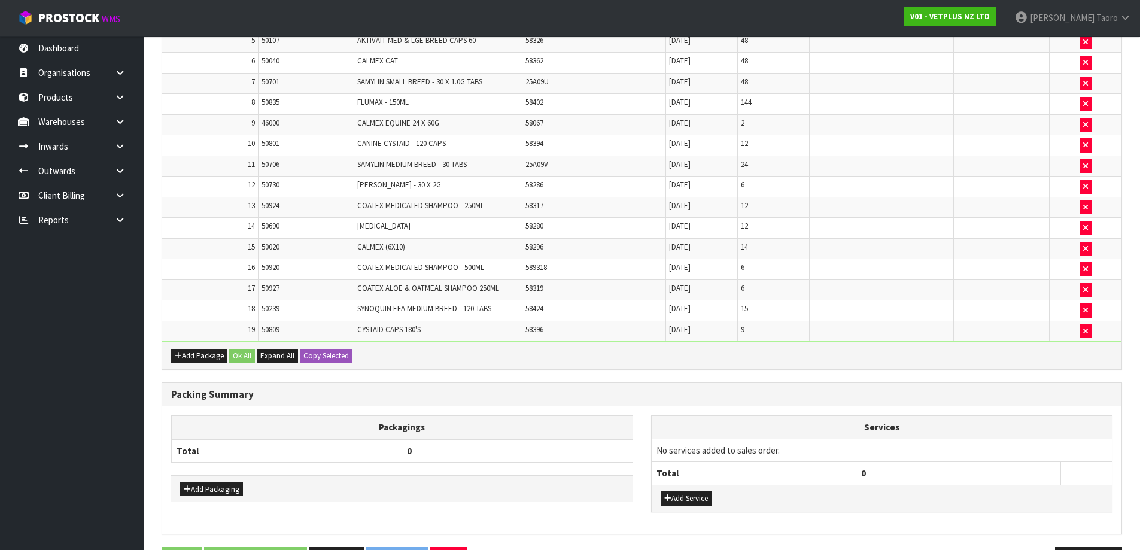
scroll to position [715, 0]
click at [272, 307] on span "50239" at bounding box center [270, 308] width 18 height 10
copy tr "50239"
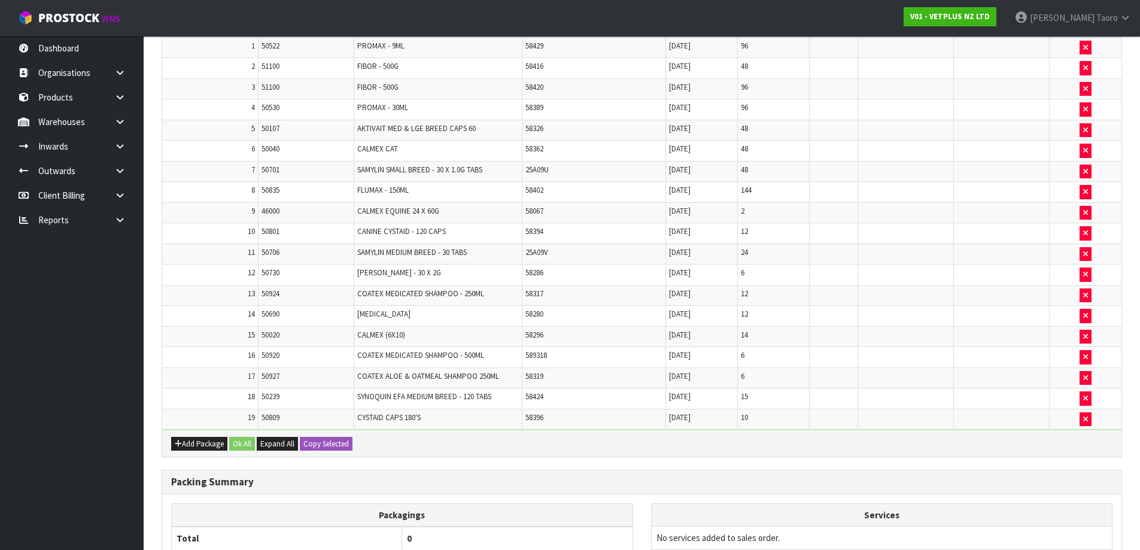
scroll to position [756, 0]
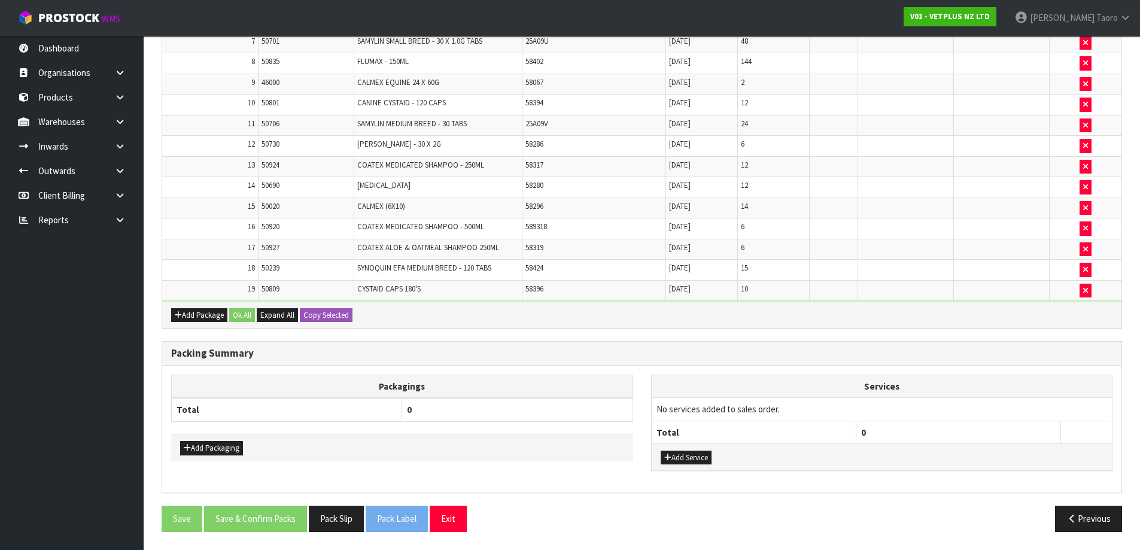
click at [268, 288] on span "50809" at bounding box center [270, 289] width 18 height 10
copy tr "50809"
click at [881, 260] on td at bounding box center [905, 270] width 96 height 21
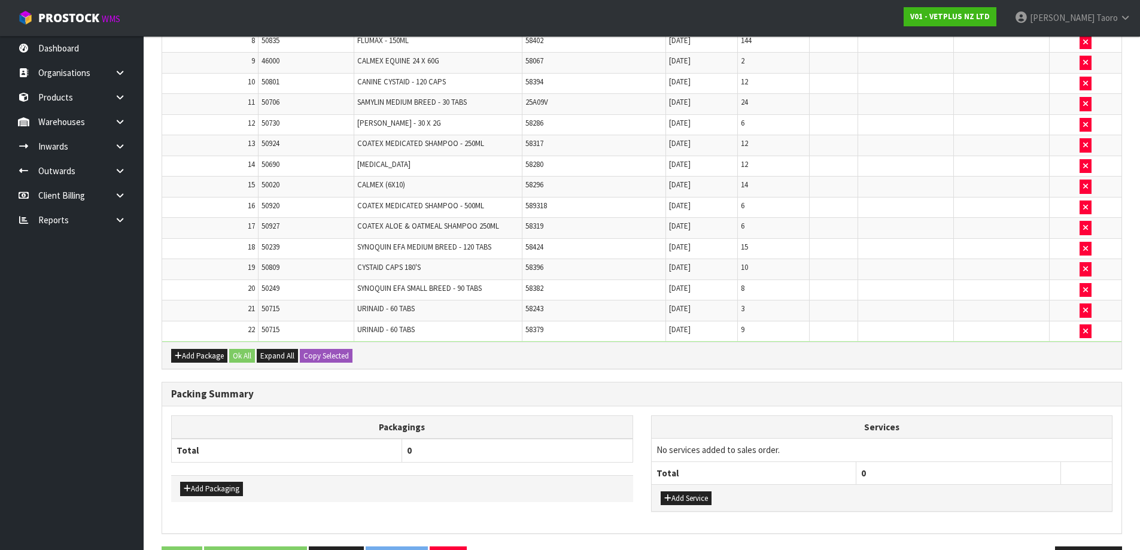
scroll to position [692, 0]
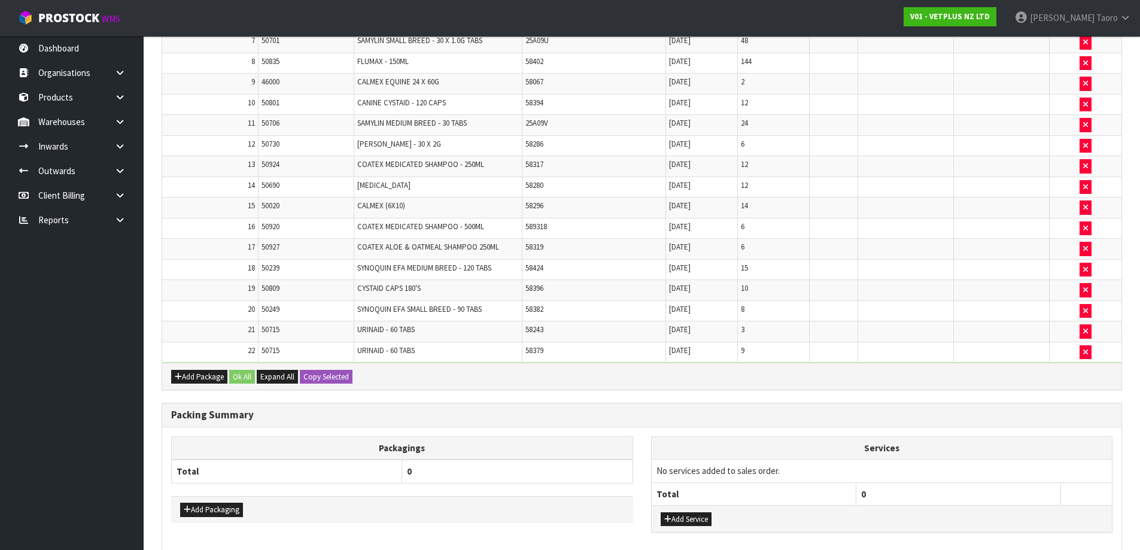
click at [268, 330] on span "50715" at bounding box center [270, 329] width 18 height 10
copy tr "50715"
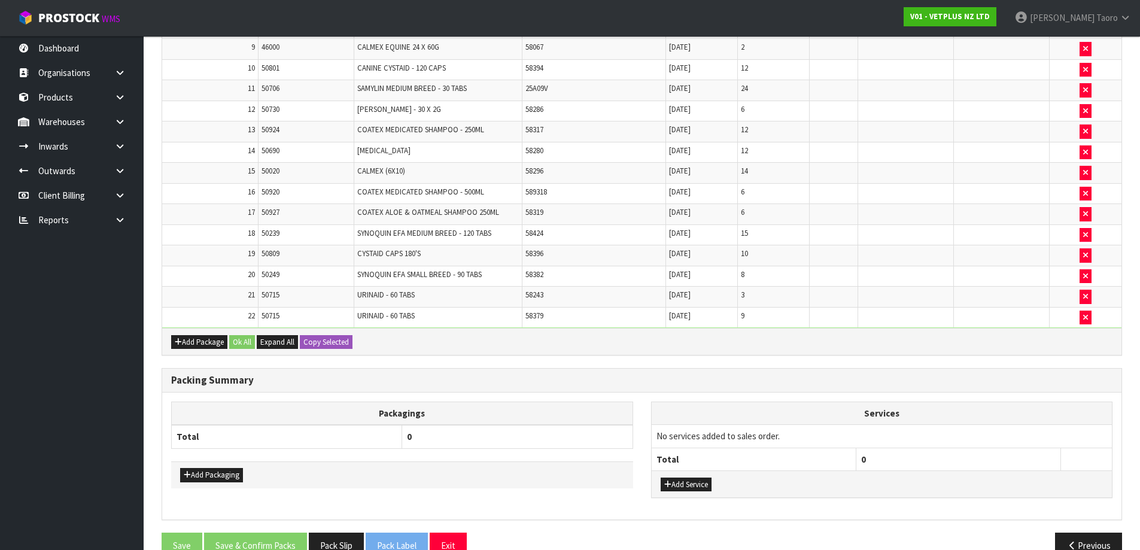
scroll to position [754, 0]
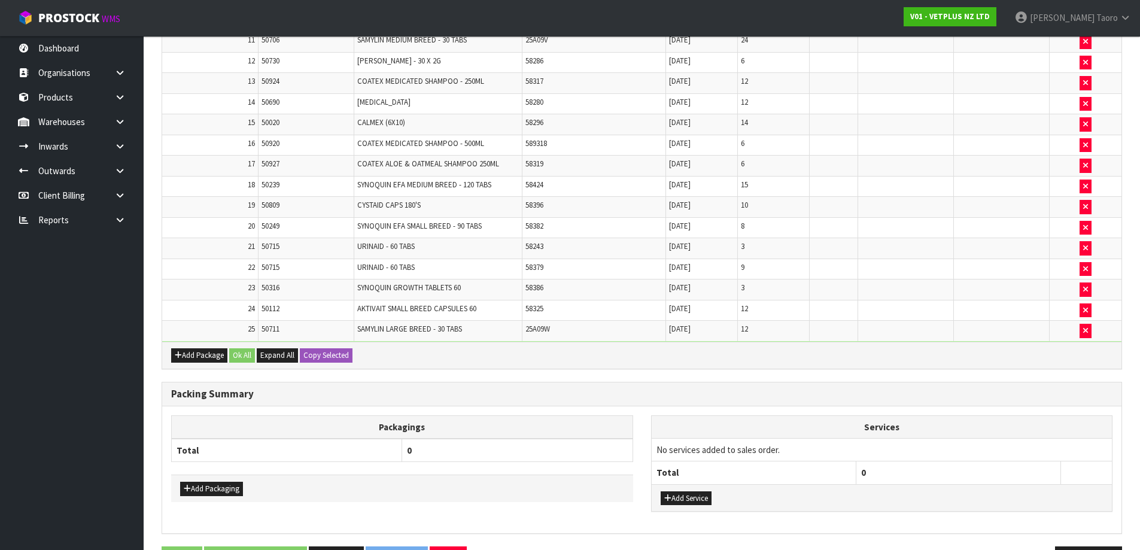
scroll to position [711, 0]
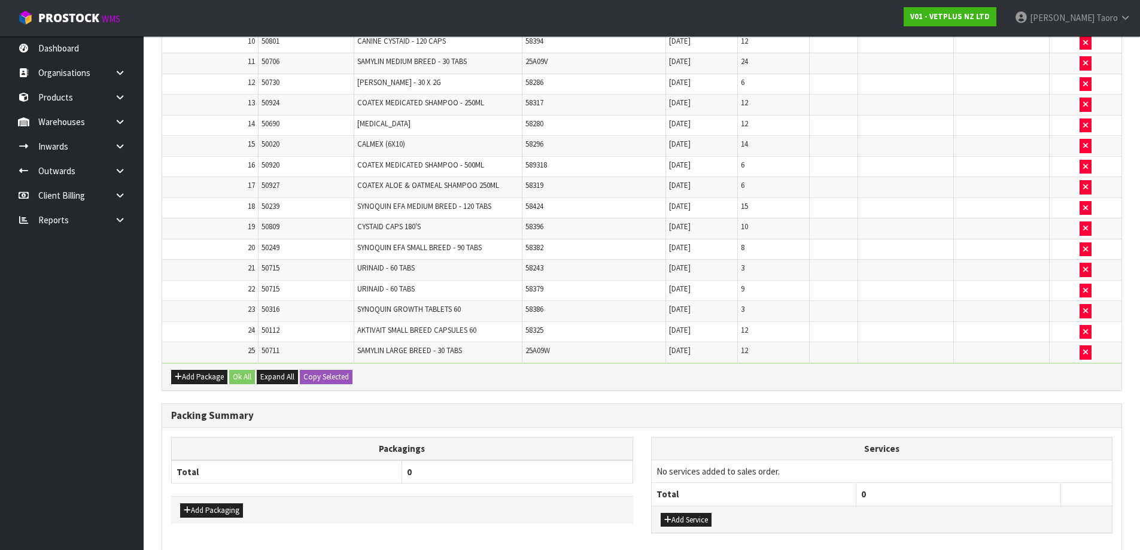
click at [273, 328] on span "50112" at bounding box center [270, 330] width 18 height 10
copy tr "50112"
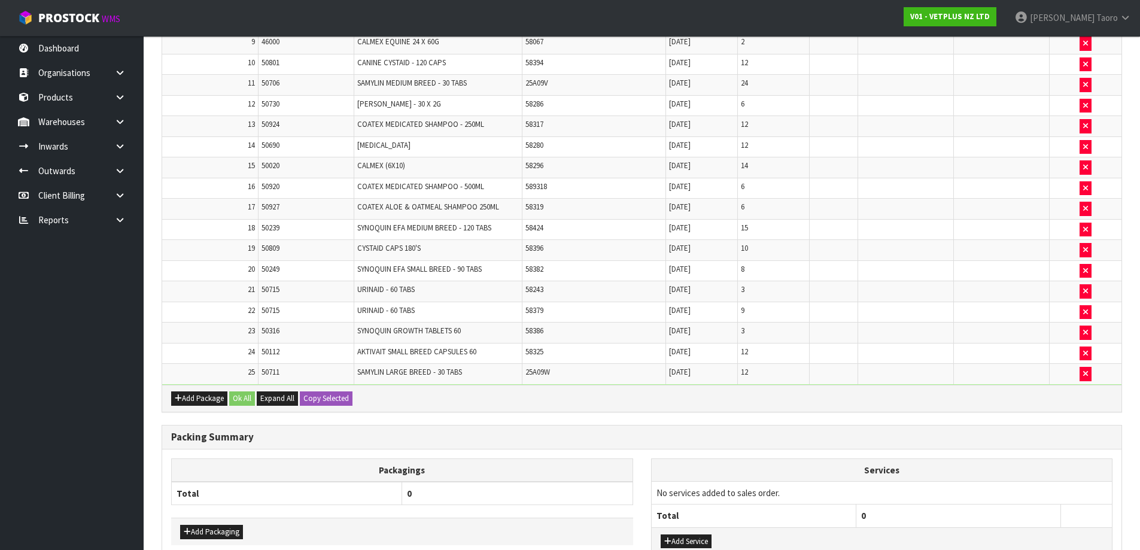
scroll to position [718, 0]
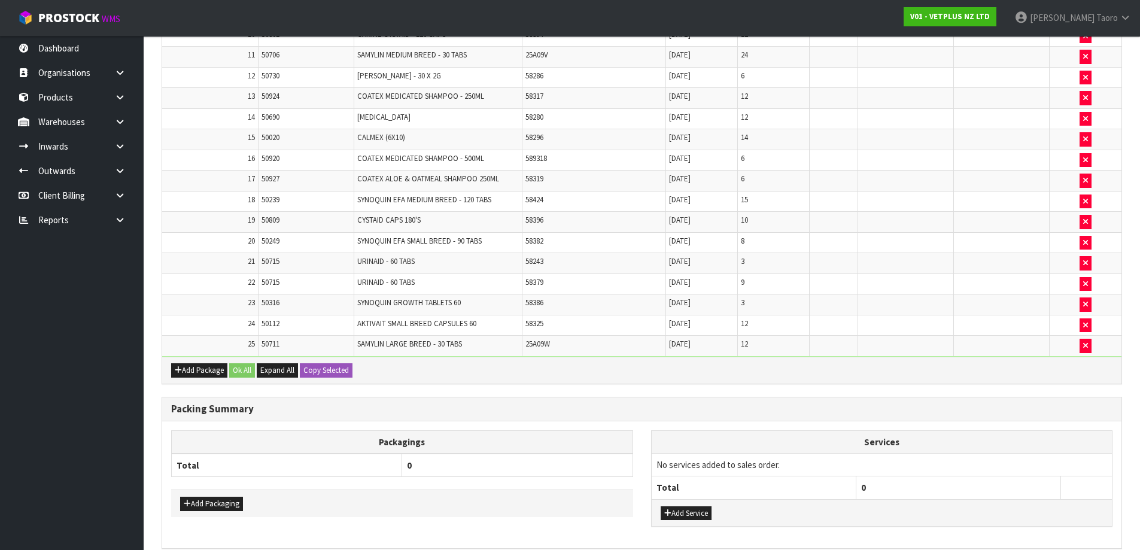
click at [267, 342] on span "50711" at bounding box center [270, 344] width 18 height 10
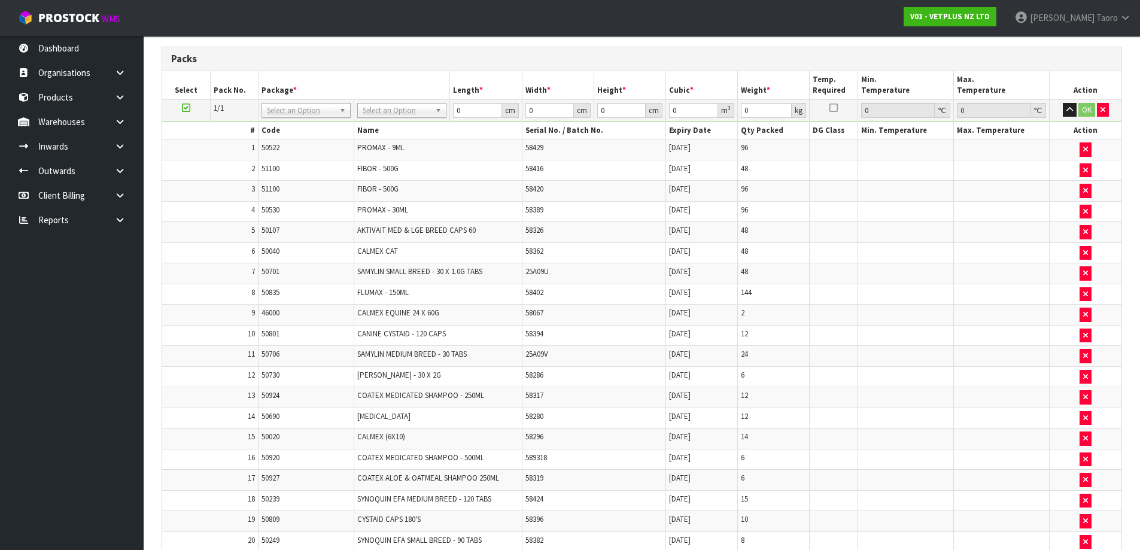
scroll to position [0, 0]
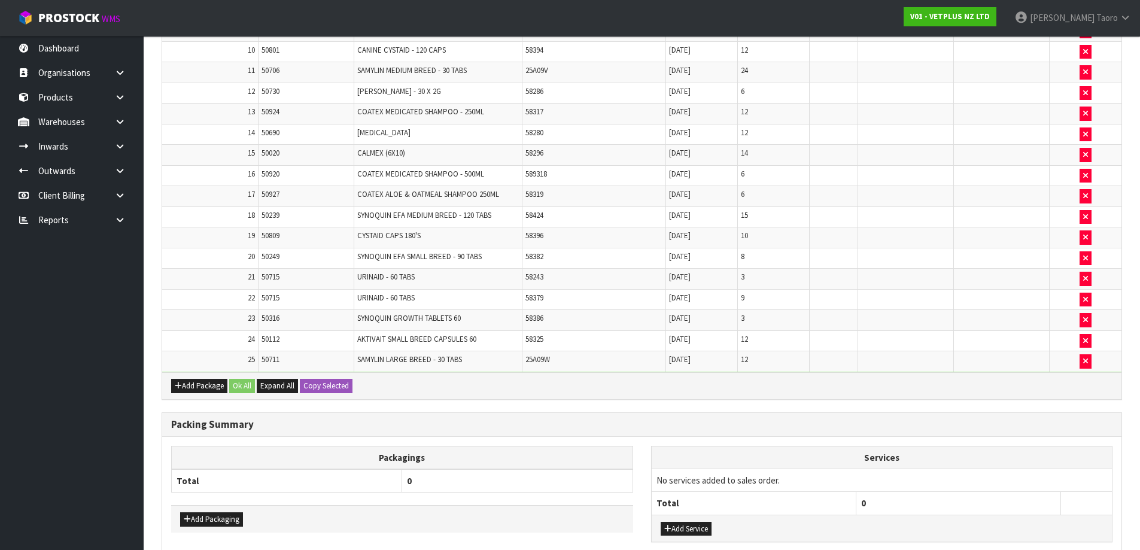
click at [769, 388] on div "Combine Orders V01-ORD0003612 V01-ORD0003614 V01-ORD0003615 V01-ORD0003617 V01-…" at bounding box center [642, 51] width 960 height 1122
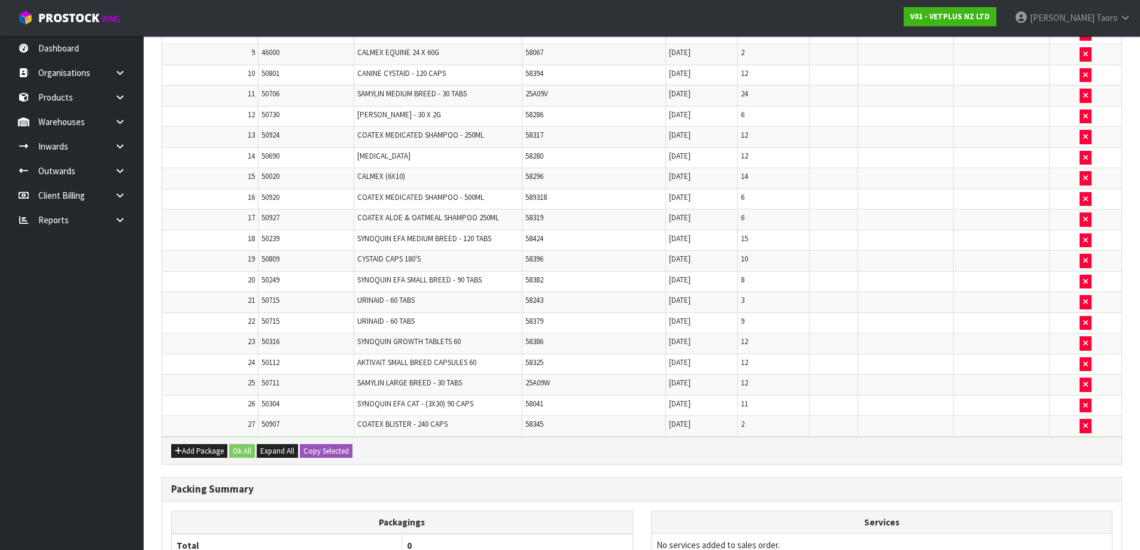
scroll to position [616, 0]
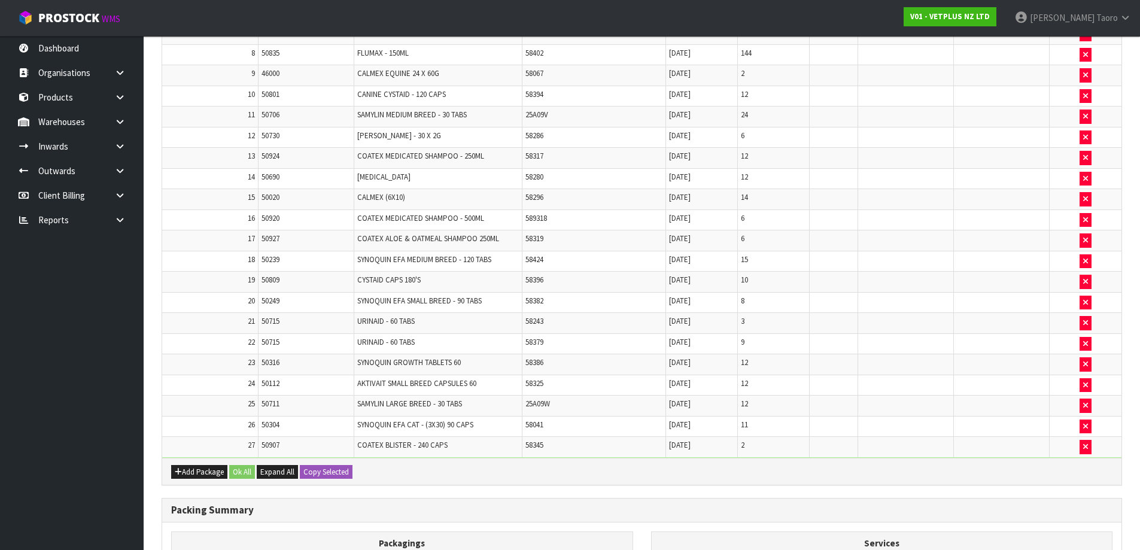
drag, startPoint x: 769, startPoint y: 388, endPoint x: 693, endPoint y: 400, distance: 77.5
click at [765, 388] on td "12" at bounding box center [774, 385] width 72 height 21
click at [271, 427] on span "50304" at bounding box center [270, 424] width 18 height 10
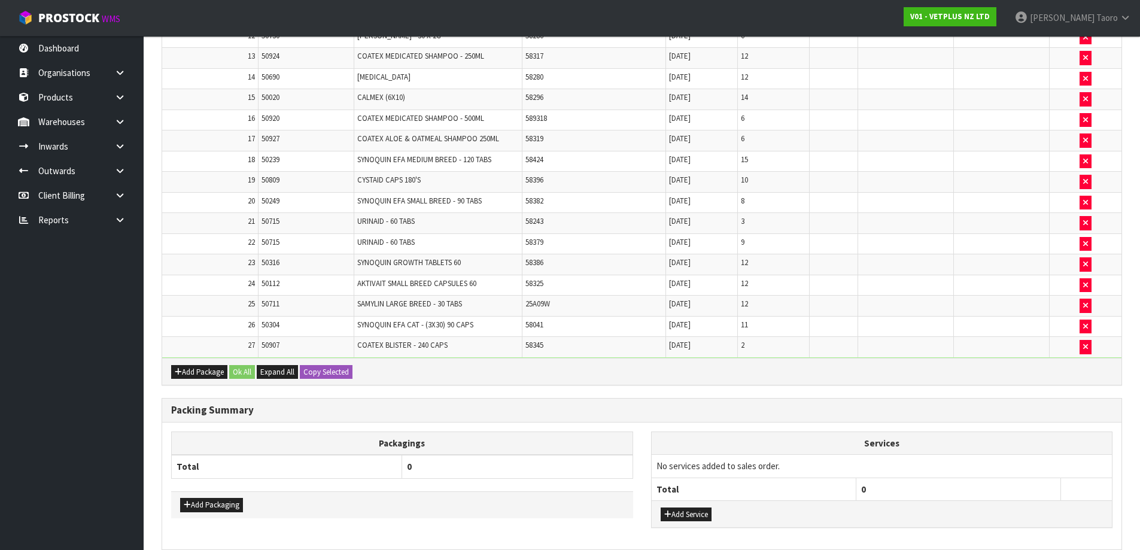
scroll to position [735, 0]
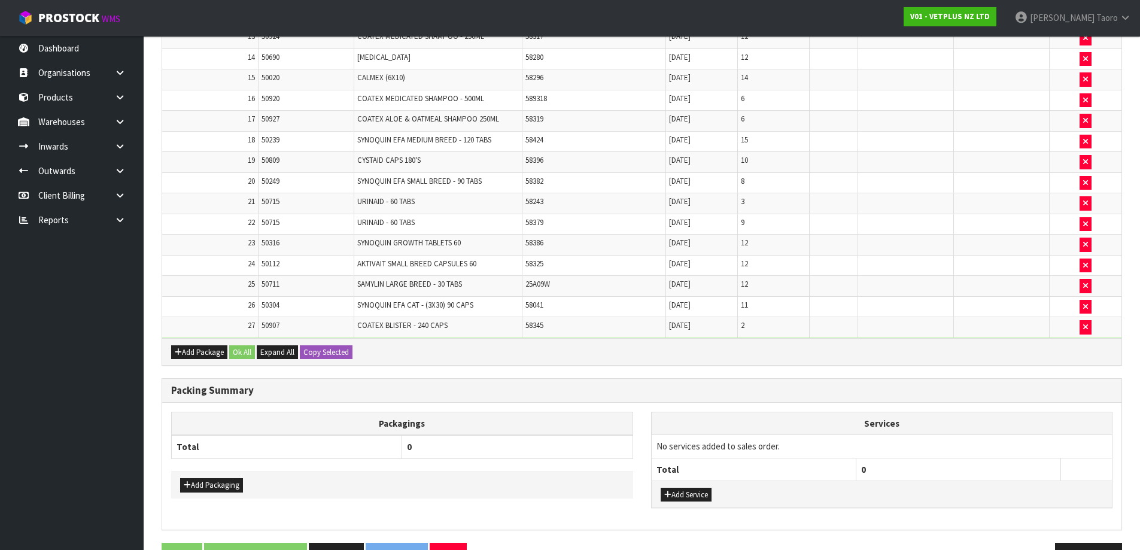
click at [270, 323] on span "50907" at bounding box center [270, 325] width 18 height 10
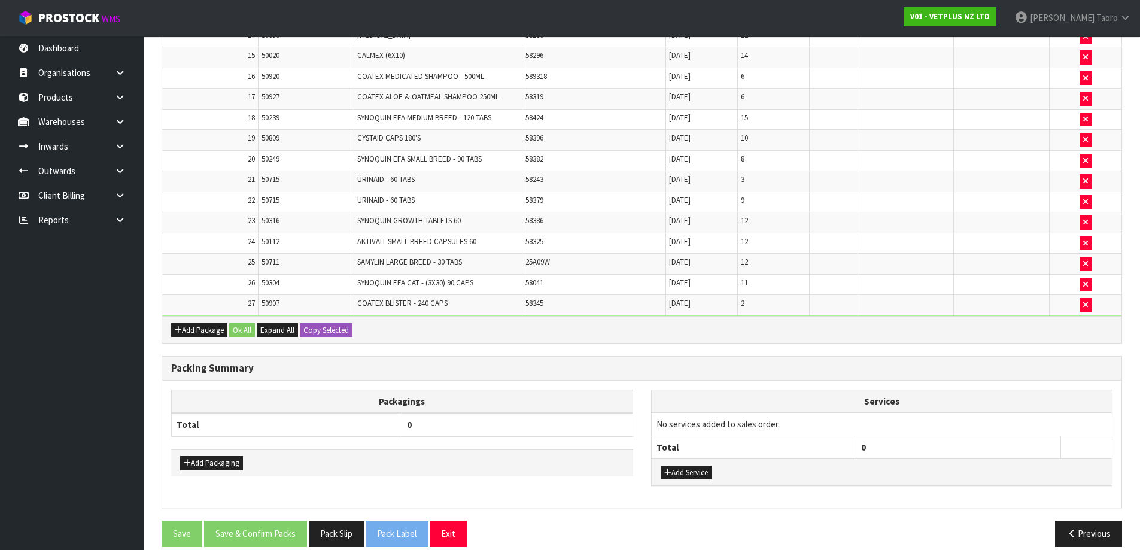
scroll to position [772, 0]
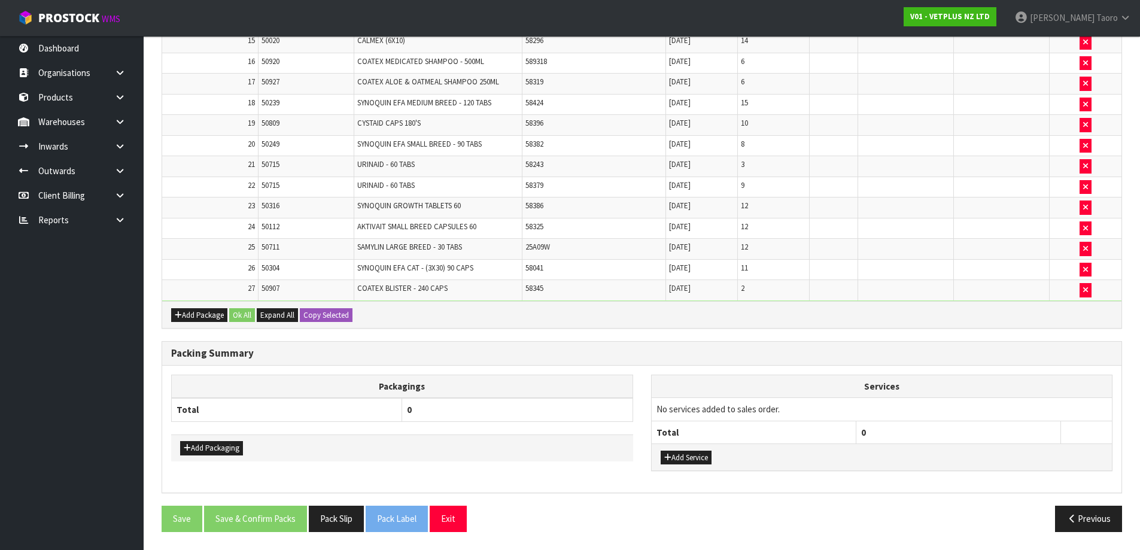
click at [790, 382] on th "Services" at bounding box center [882, 386] width 461 height 23
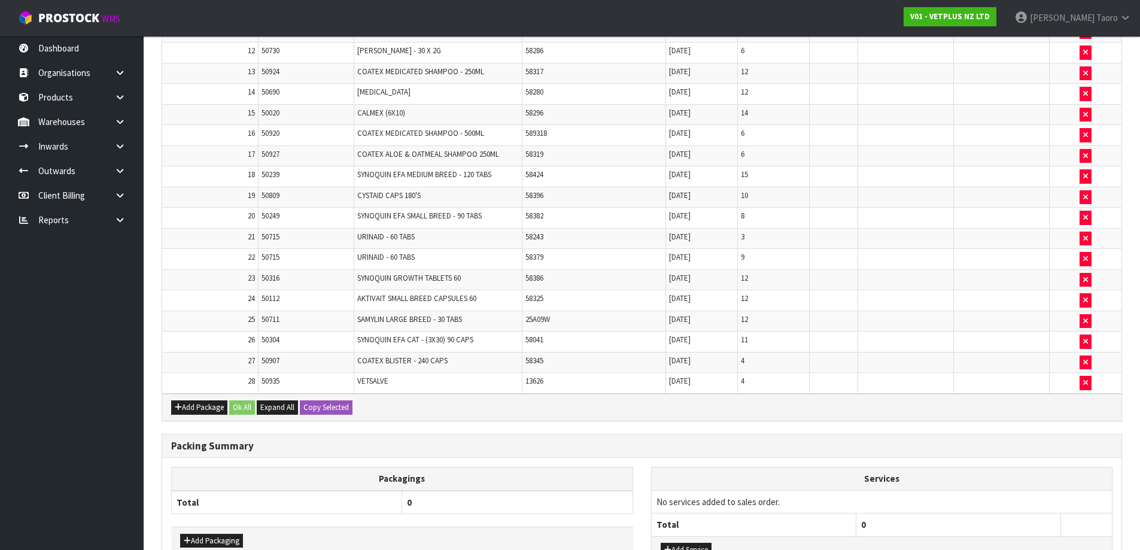
scroll to position [750, 0]
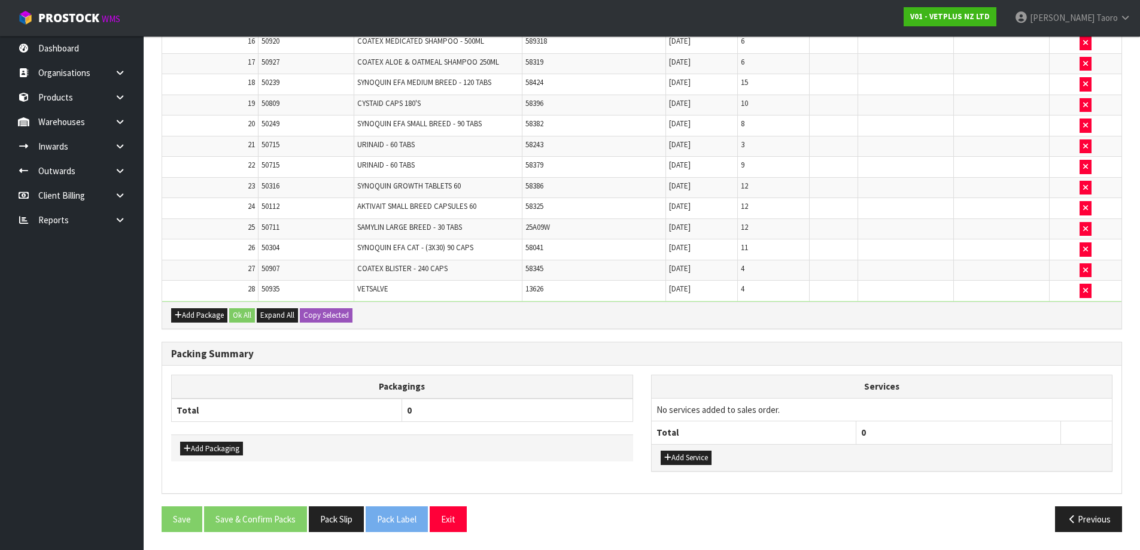
click at [792, 381] on th "Services" at bounding box center [882, 386] width 461 height 23
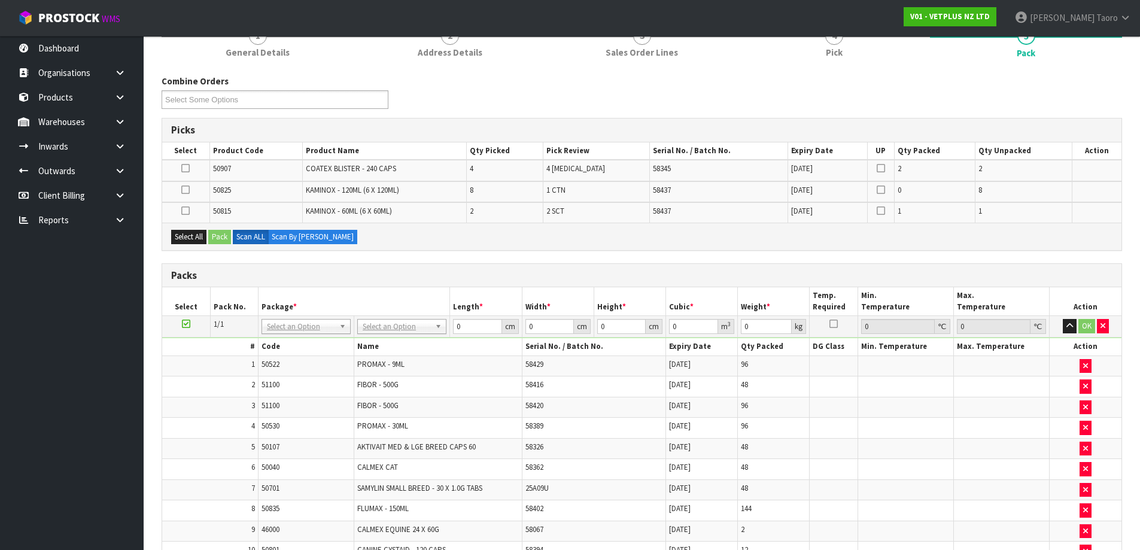
scroll to position [0, 0]
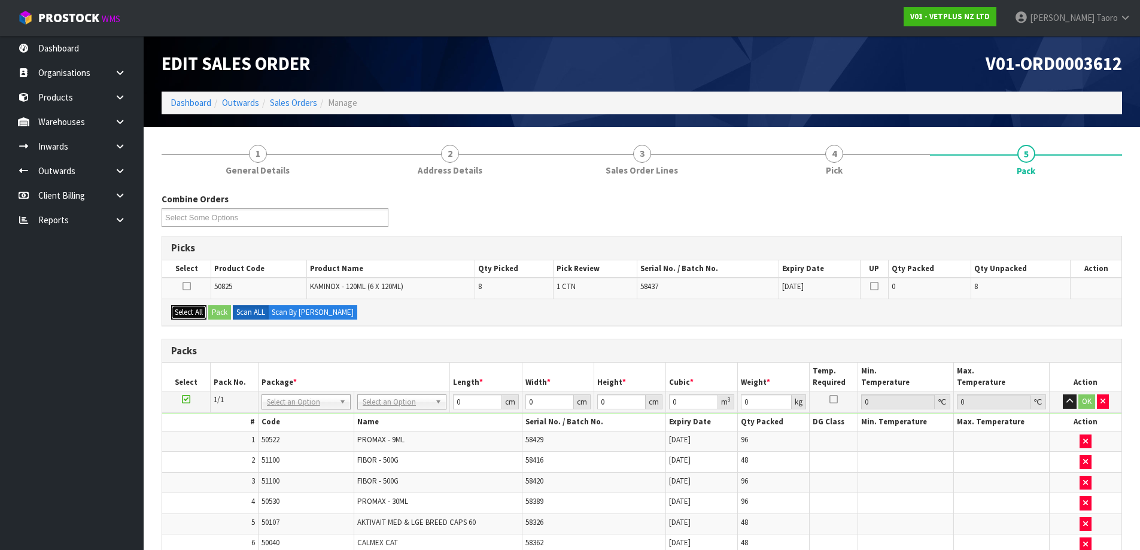
click at [194, 313] on button "Select All" at bounding box center [188, 312] width 35 height 14
click at [195, 314] on button "Select All" at bounding box center [188, 312] width 35 height 14
click at [370, 360] on div "Packs" at bounding box center [641, 351] width 959 height 24
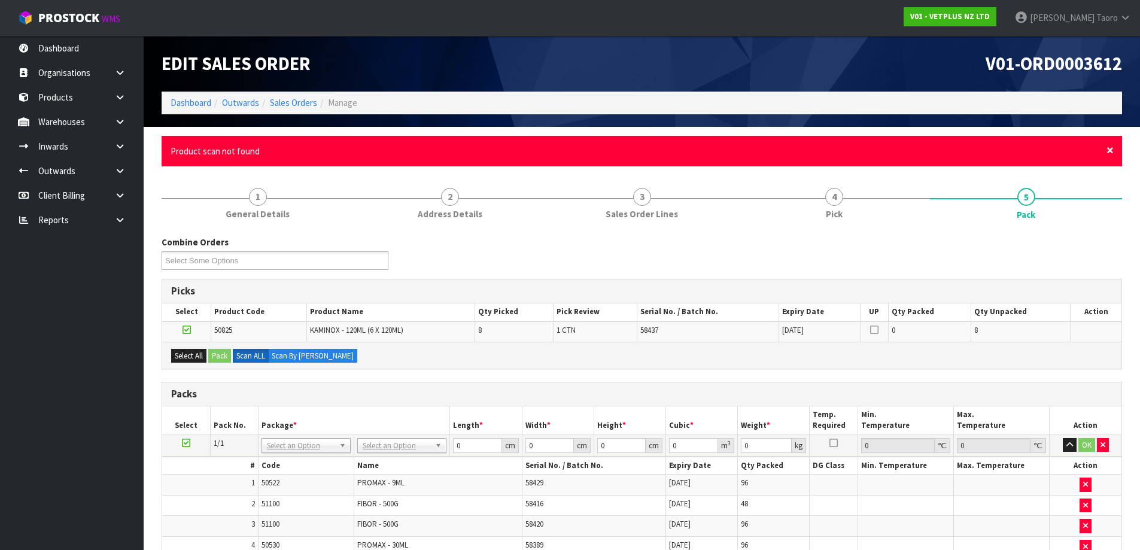
click at [1112, 147] on span "×" at bounding box center [1109, 150] width 7 height 17
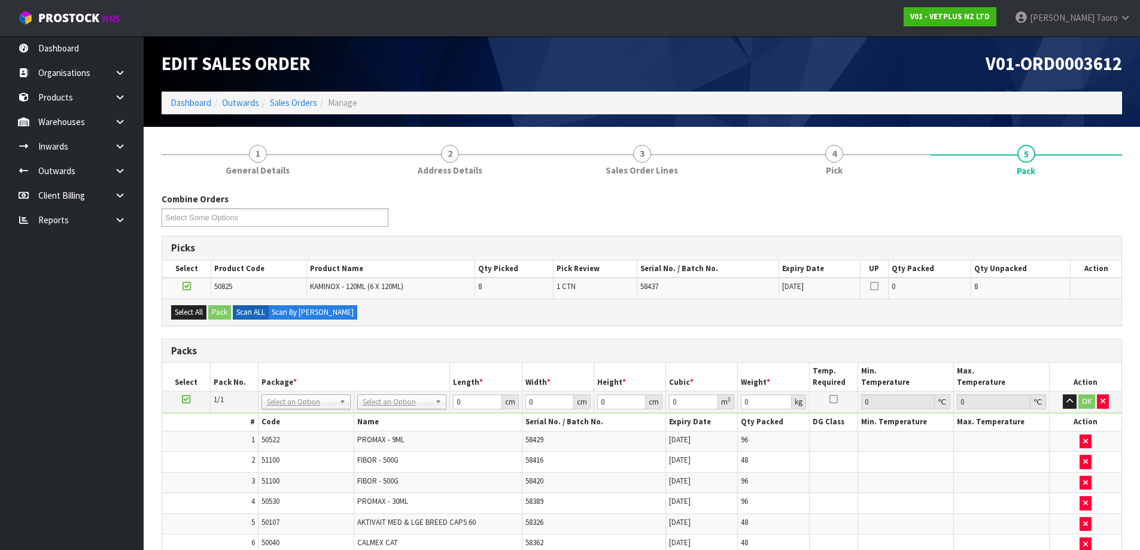
click at [1112, 210] on div "Combine Orders V01-ORD0003612 V01-ORD0003614 V01-ORD0003615 V01-ORD0003617 V01-…" at bounding box center [642, 214] width 978 height 43
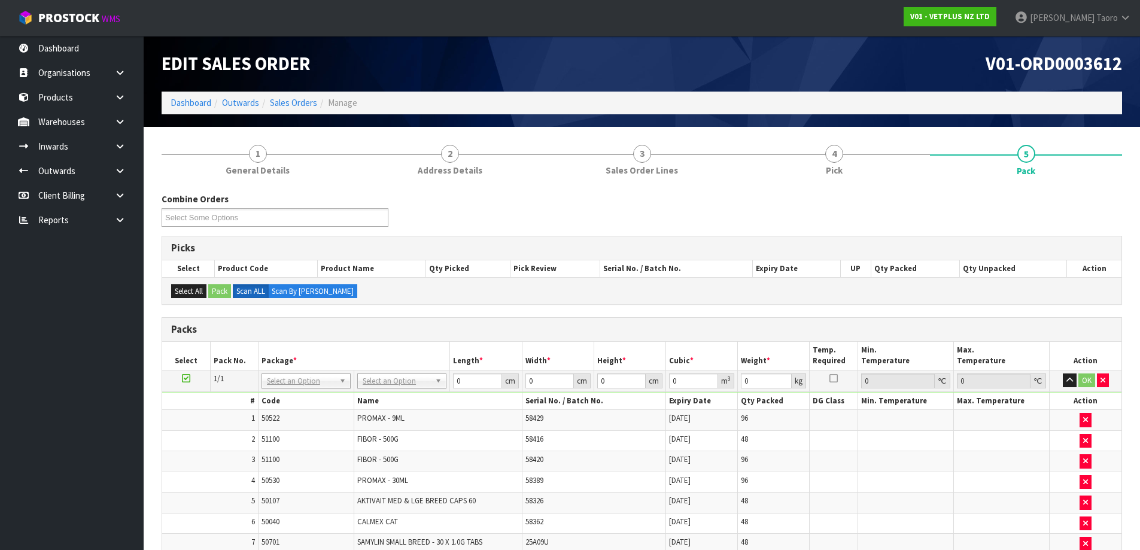
click at [574, 251] on h3 "Picks" at bounding box center [641, 247] width 941 height 11
click at [574, 250] on h3 "Picks" at bounding box center [641, 247] width 941 height 11
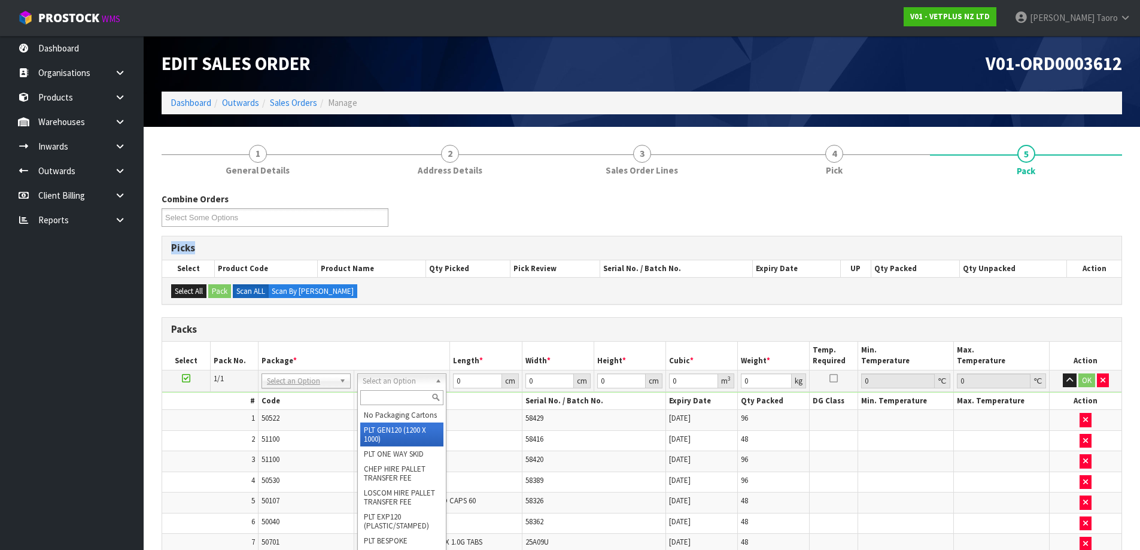
drag, startPoint x: 400, startPoint y: 443, endPoint x: 446, endPoint y: 426, distance: 49.0
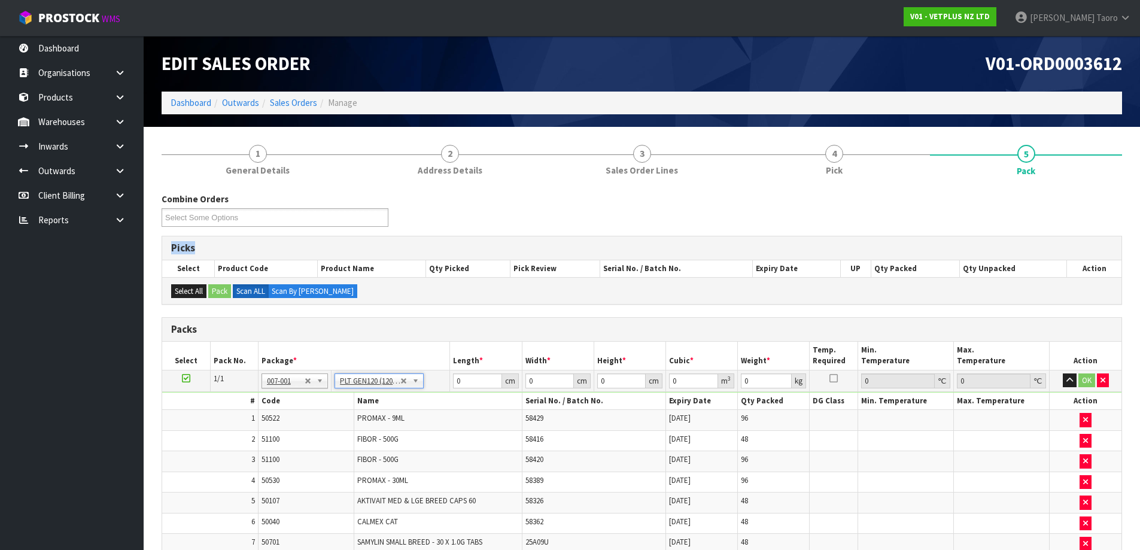
type input "120"
type input "100"
type input "204.816"
click at [481, 382] on input "120" at bounding box center [477, 380] width 48 height 15
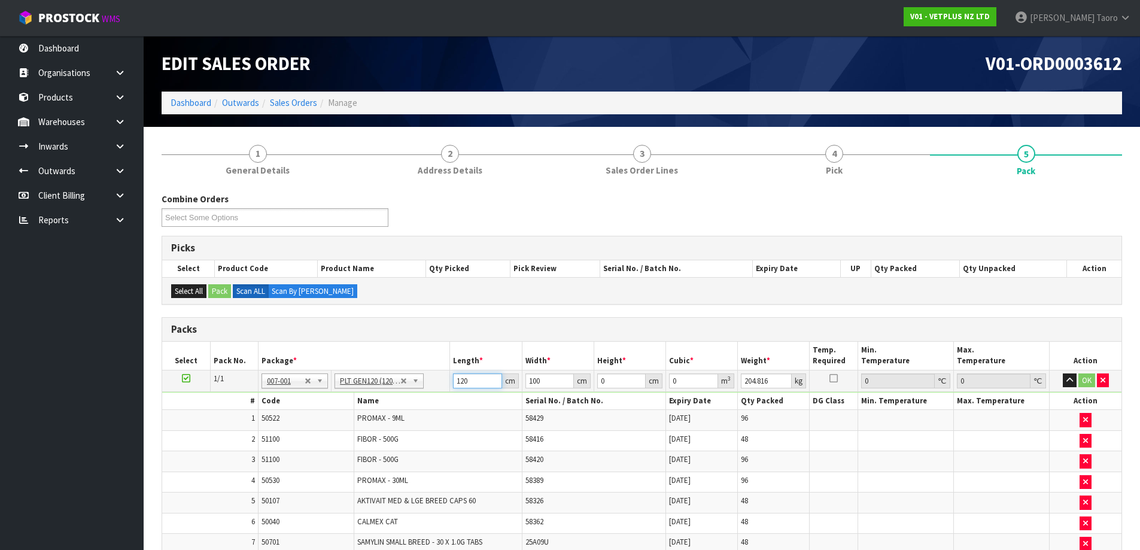
click at [481, 382] on input "120" at bounding box center [477, 380] width 48 height 15
type input "113"
type input "112"
type input "1"
type input "0.012656"
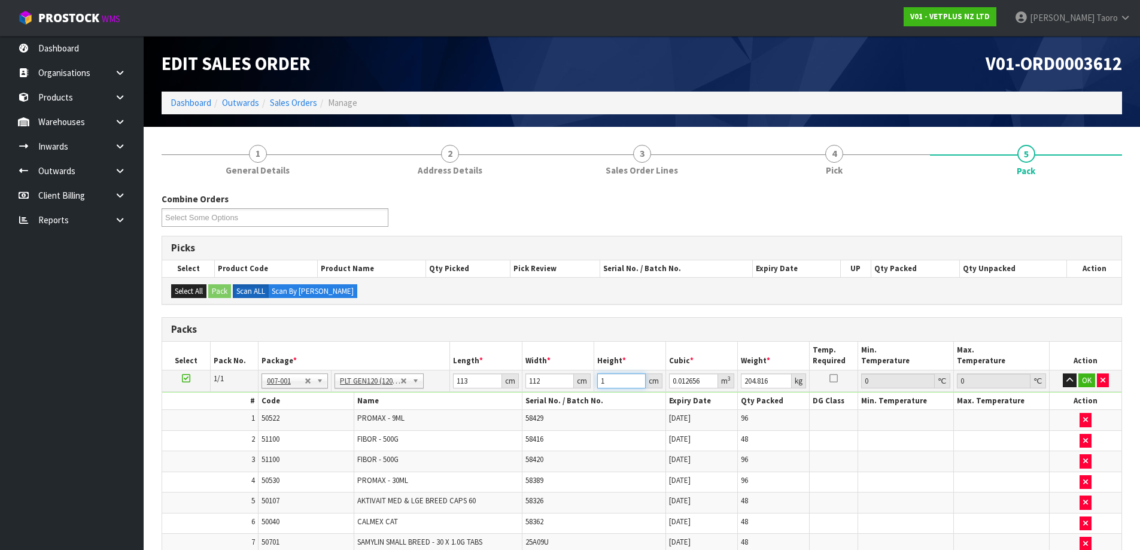
type input "12"
type input "0.151872"
type input "120"
type input "1.51872"
type input "120"
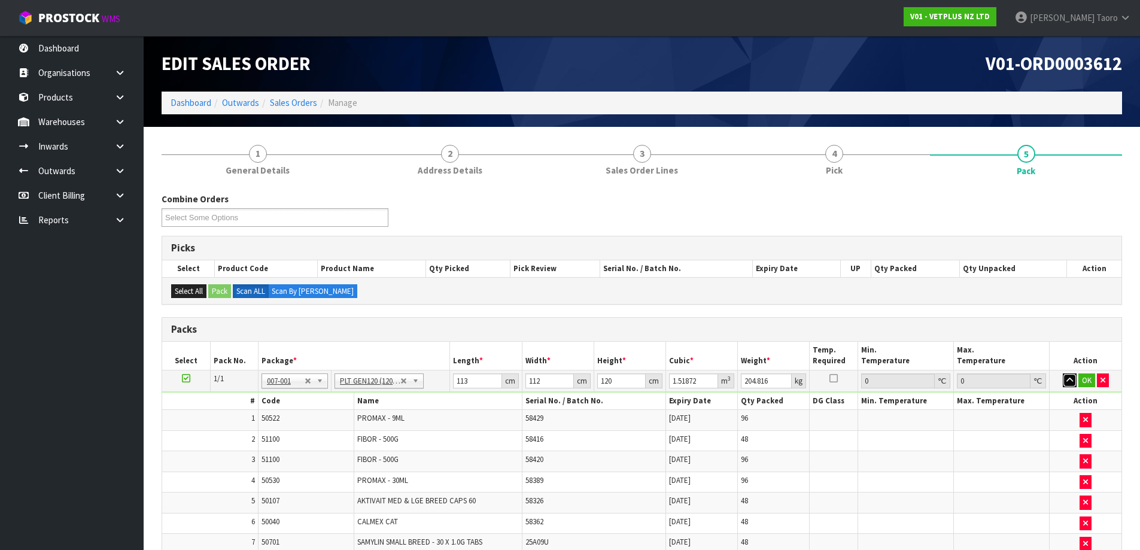
click at [1074, 379] on button "button" at bounding box center [1070, 380] width 14 height 14
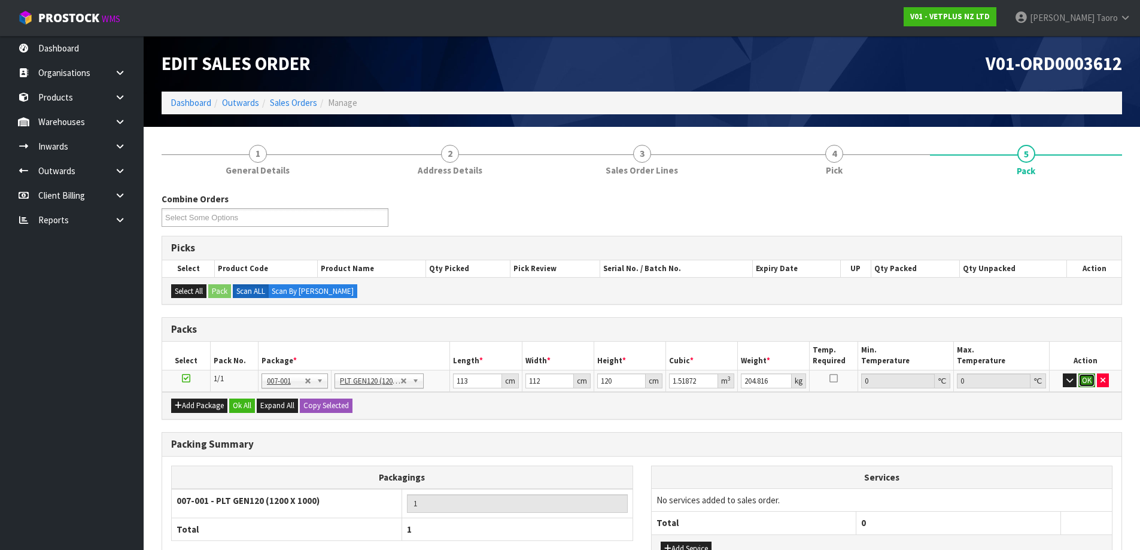
click at [1079, 381] on button "OK" at bounding box center [1086, 380] width 17 height 14
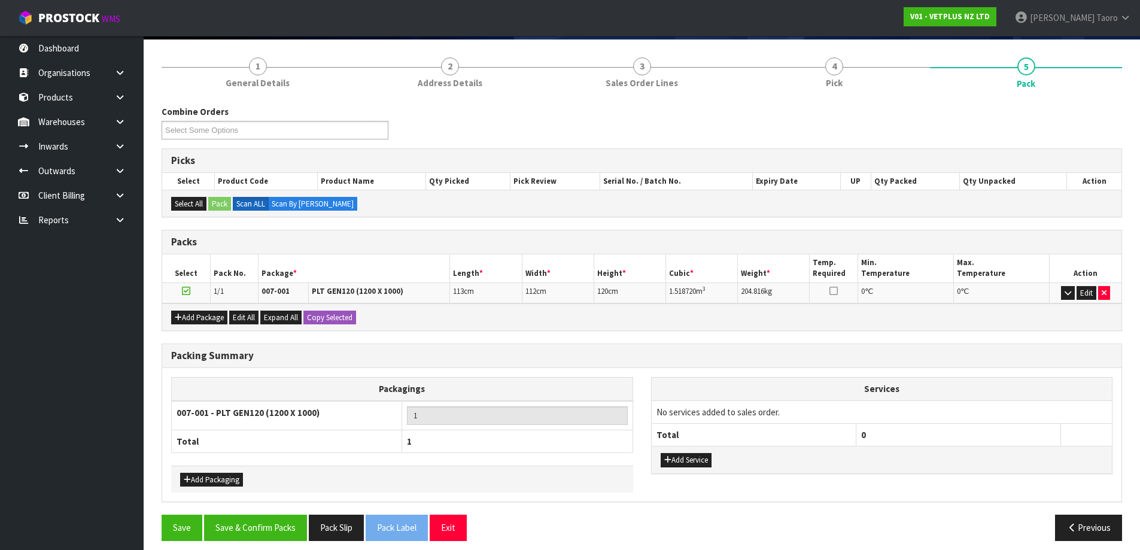
scroll to position [96, 0]
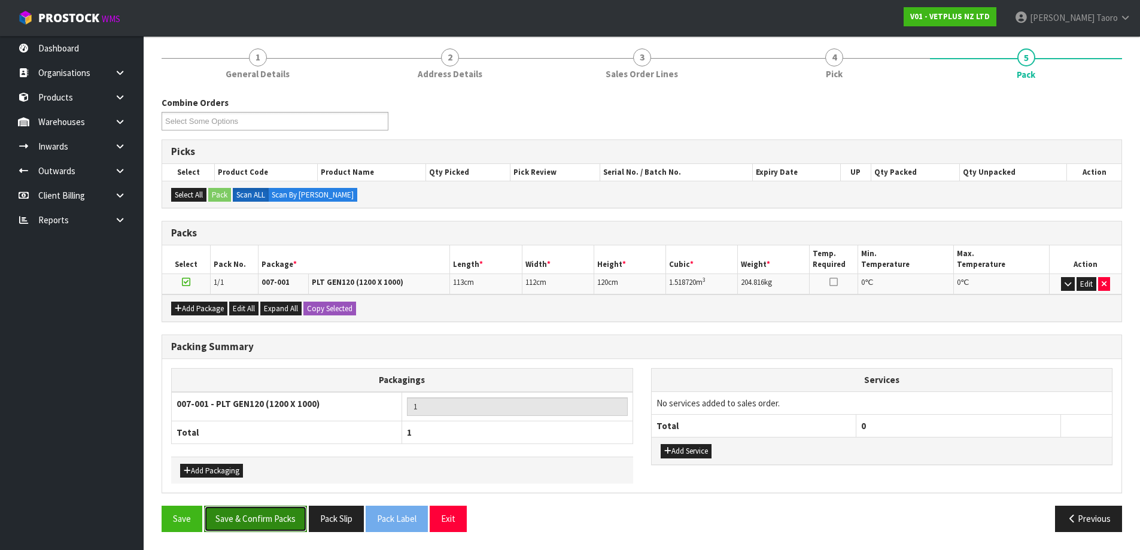
click at [255, 516] on button "Save & Confirm Packs" at bounding box center [255, 519] width 103 height 26
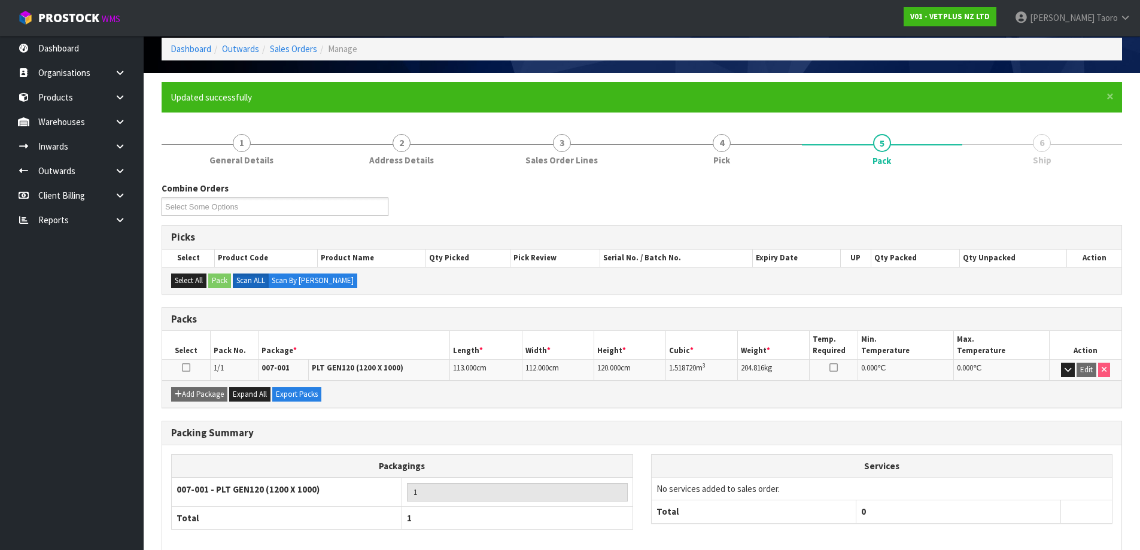
scroll to position [112, 0]
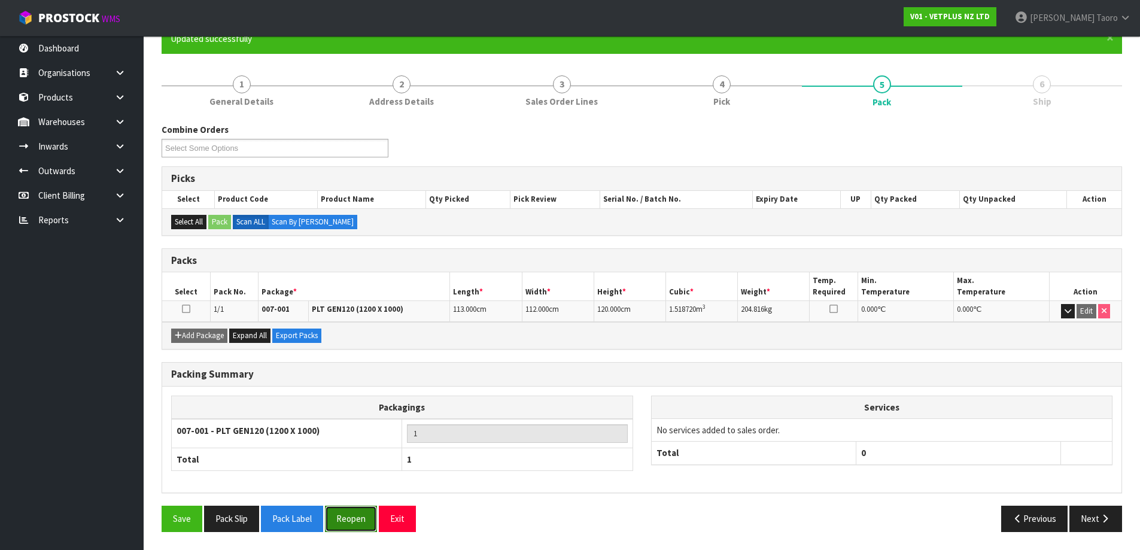
click at [346, 528] on button "Reopen" at bounding box center [351, 519] width 52 height 26
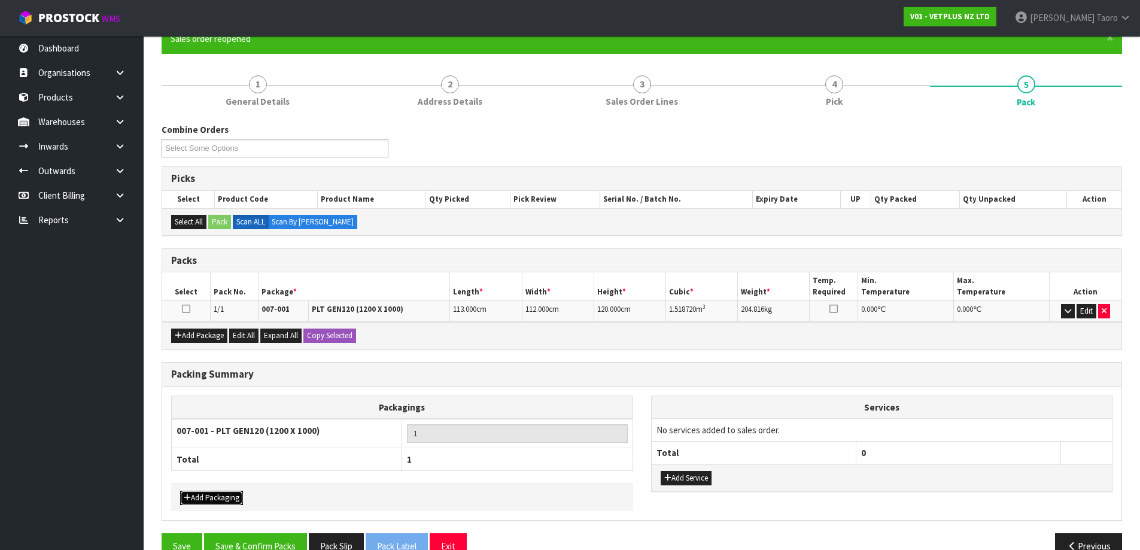
click at [236, 499] on button "Add Packaging" at bounding box center [211, 498] width 63 height 14
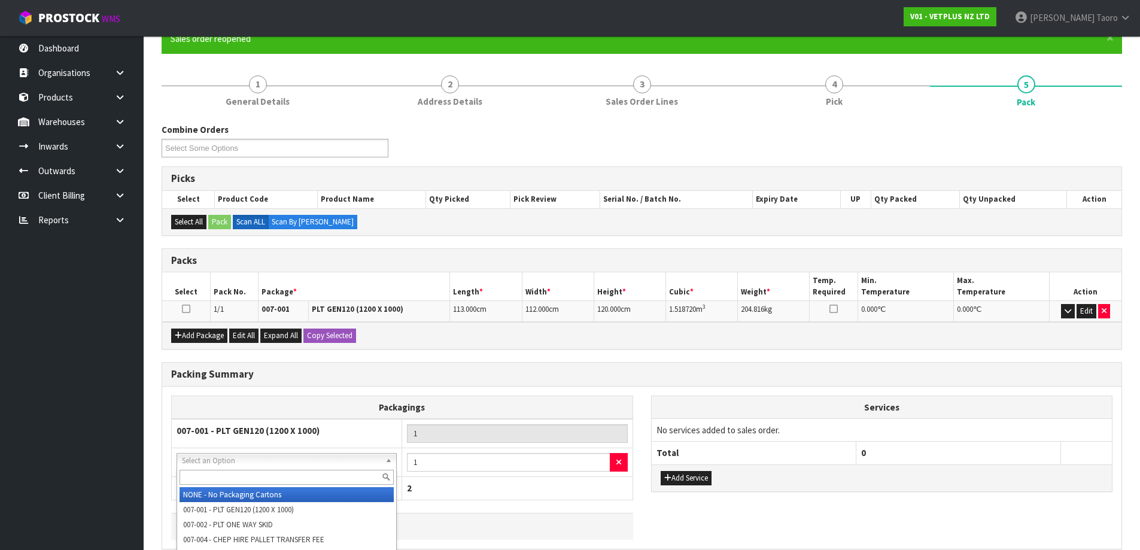
click at [266, 470] on input "text" at bounding box center [286, 477] width 214 height 15
type input "OC"
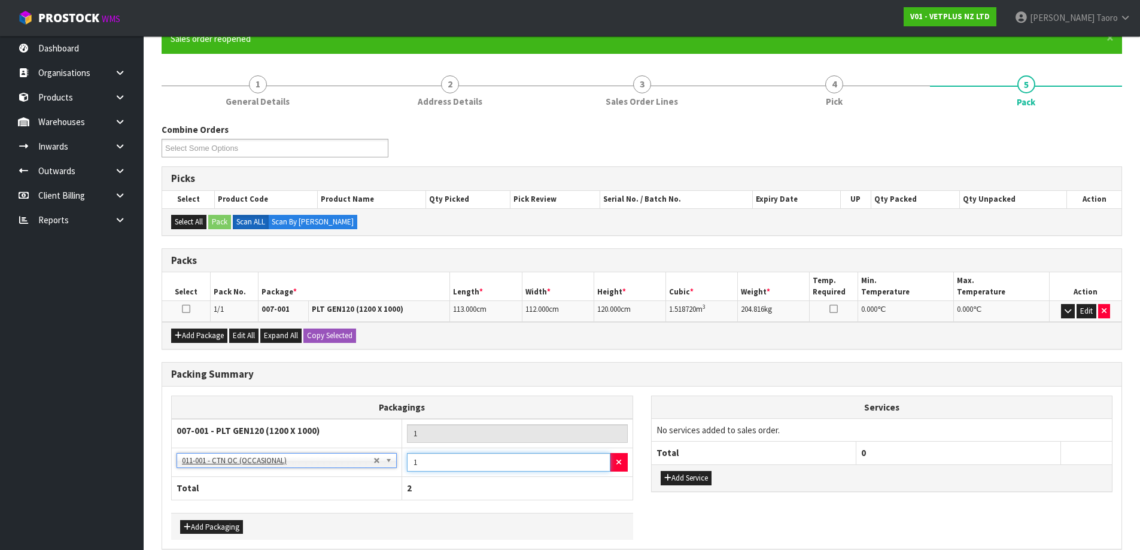
drag, startPoint x: 435, startPoint y: 459, endPoint x: 390, endPoint y: 461, distance: 44.9
click at [392, 461] on tr "NONE - No Packaging Cartons 007-001 - PLT GEN120 (1200 X 1000) 007-002 - PLT ON…" at bounding box center [402, 462] width 461 height 29
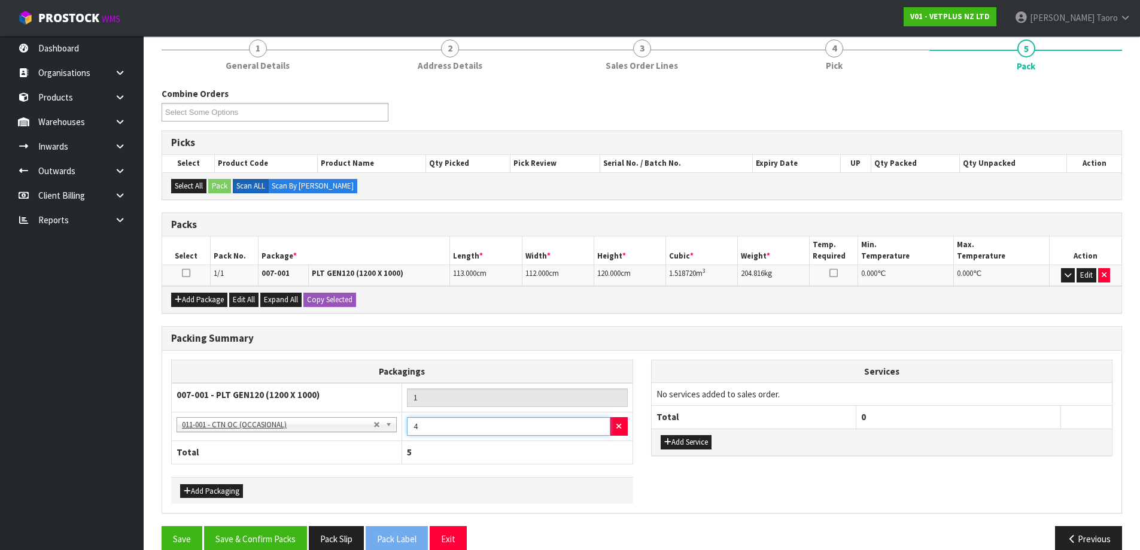
scroll to position [168, 0]
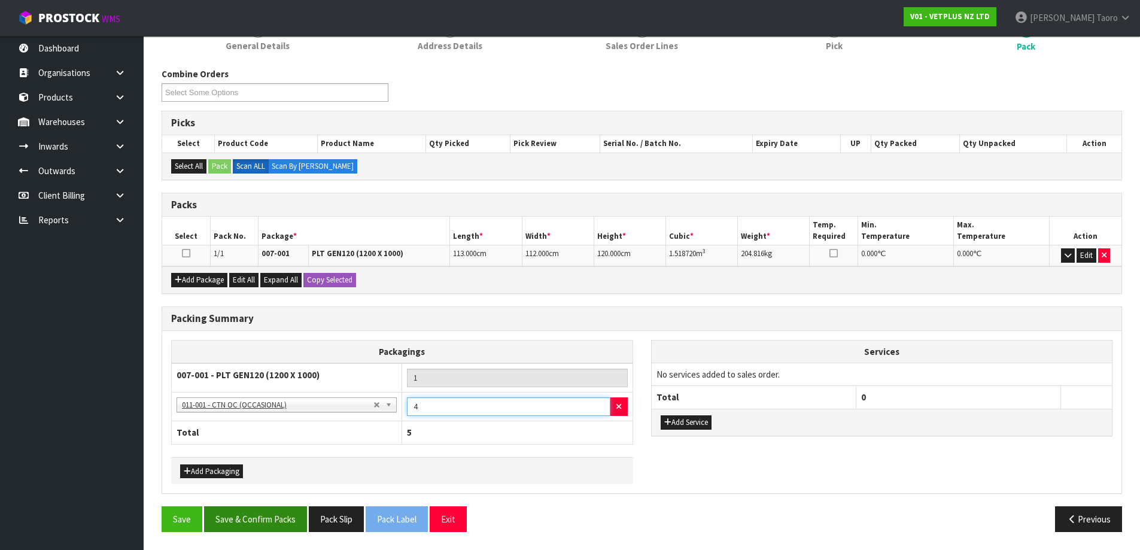
type input "4"
click at [297, 518] on button "Save & Confirm Packs" at bounding box center [255, 519] width 103 height 26
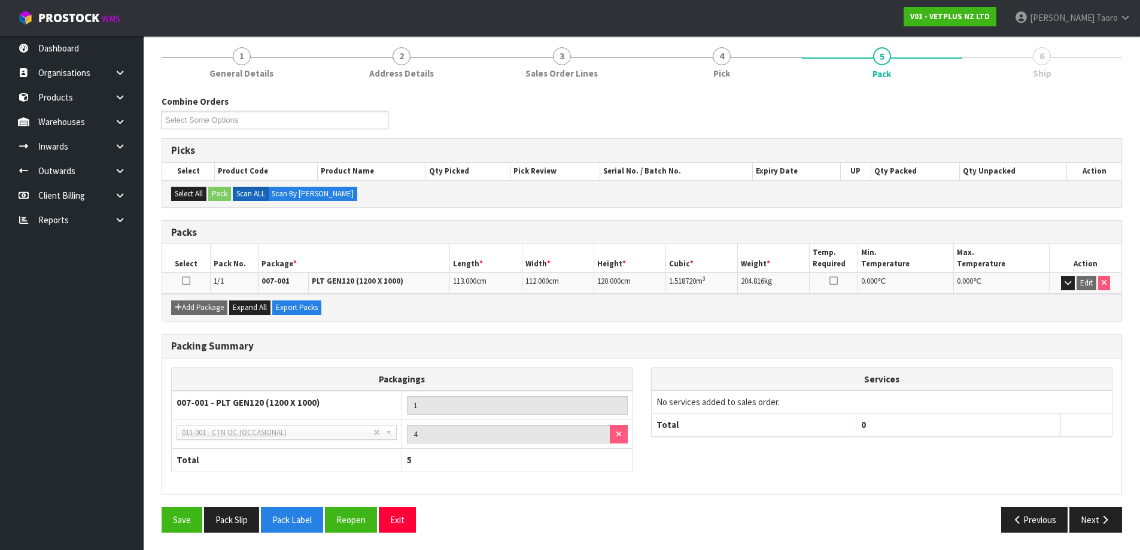
scroll to position [141, 0]
click at [357, 521] on button "Reopen" at bounding box center [351, 519] width 52 height 26
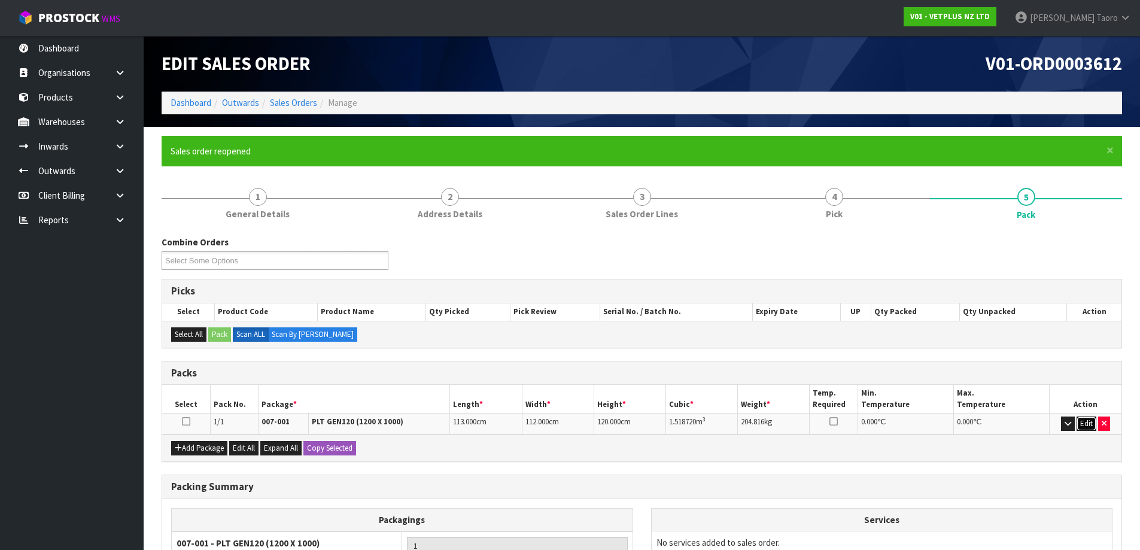
click at [1087, 424] on button "Edit" at bounding box center [1086, 423] width 20 height 14
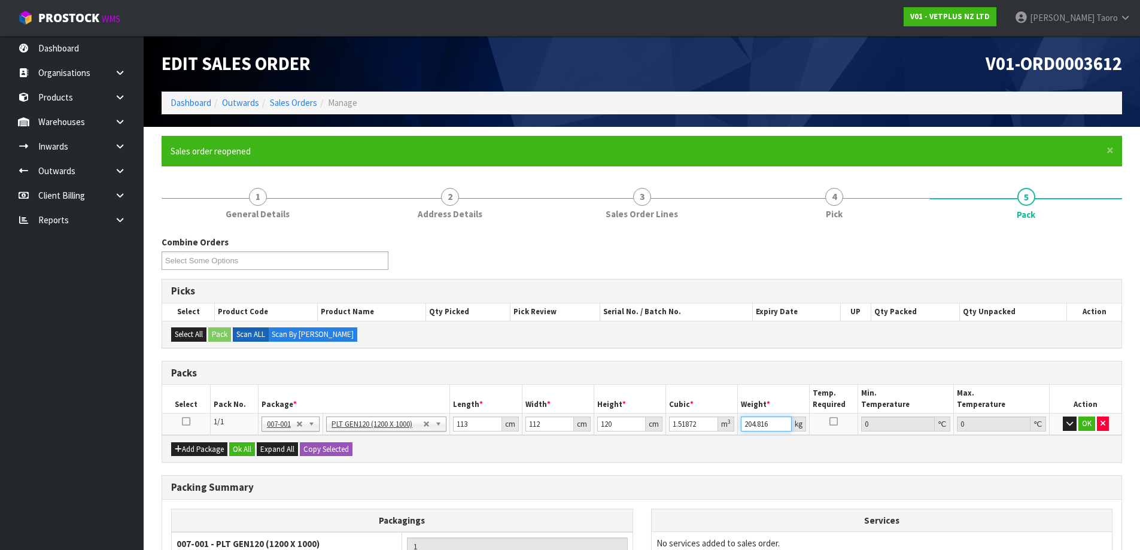
click at [761, 424] on input "204.816" at bounding box center [766, 423] width 51 height 15
type input "220"
click at [1095, 419] on td "OK" at bounding box center [1085, 424] width 72 height 22
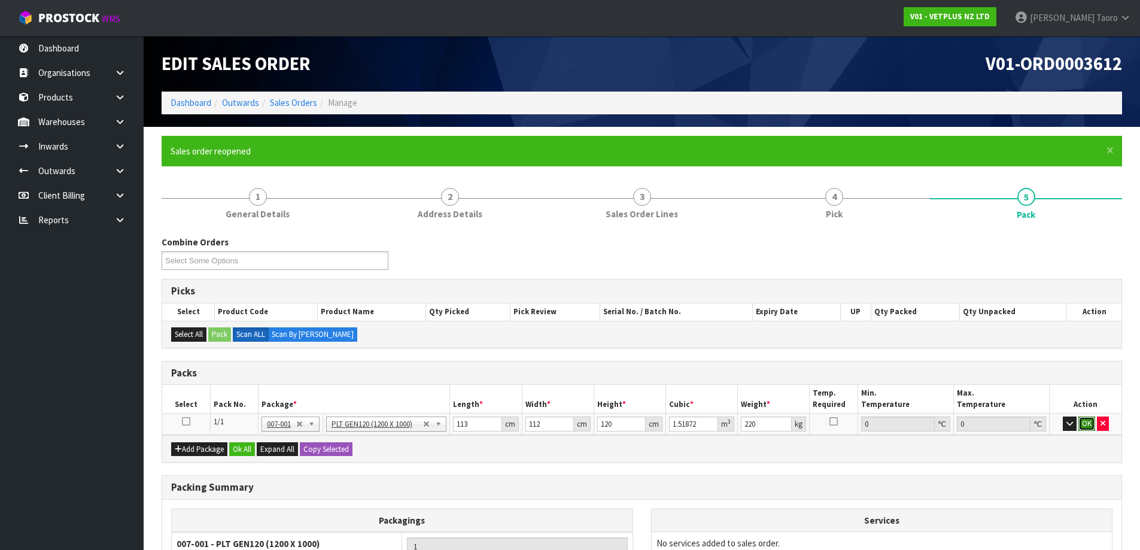
drag, startPoint x: 1092, startPoint y: 422, endPoint x: 712, endPoint y: 489, distance: 385.8
click at [1091, 422] on button "OK" at bounding box center [1086, 423] width 17 height 14
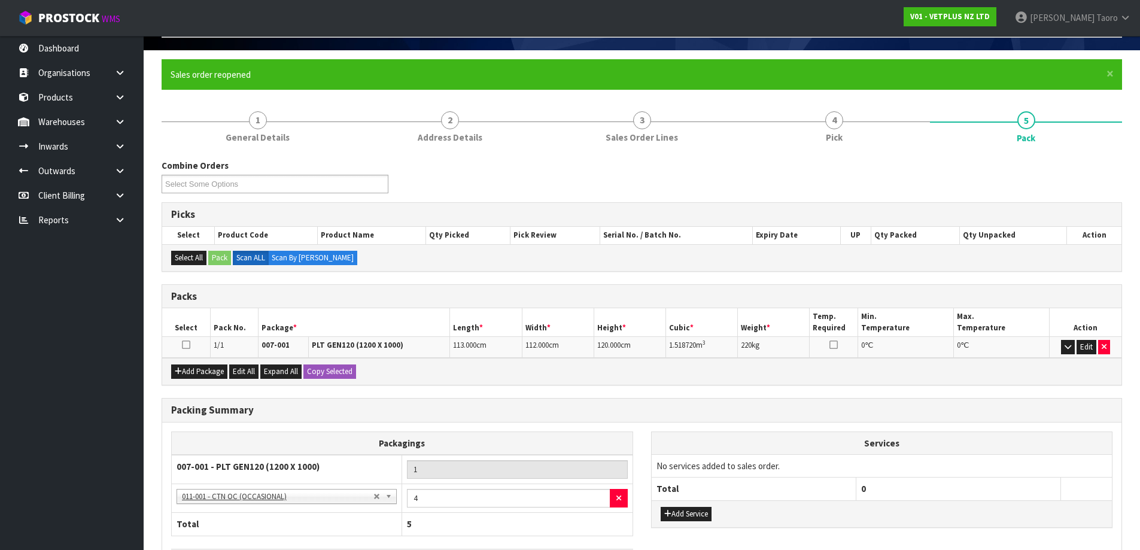
scroll to position [168, 0]
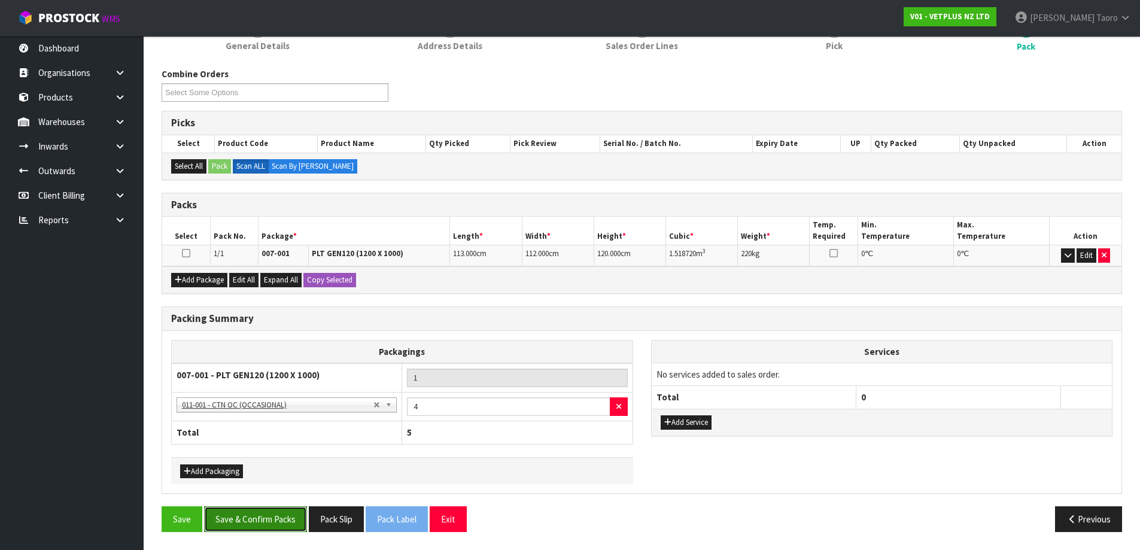
click at [285, 525] on button "Save & Confirm Packs" at bounding box center [255, 519] width 103 height 26
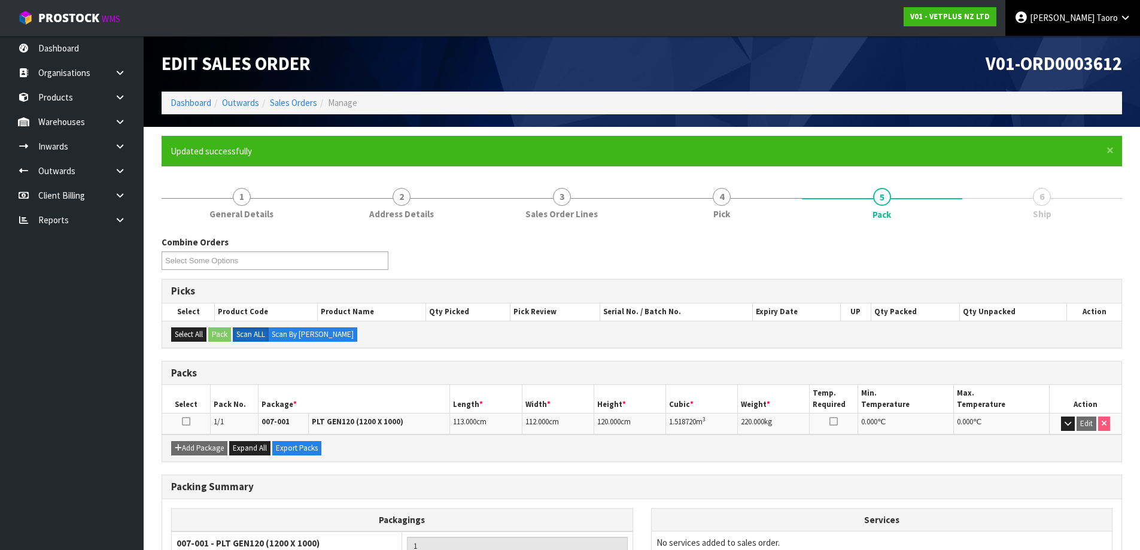
click at [1100, 23] on span "Taoro" at bounding box center [1107, 17] width 22 height 11
click at [1101, 50] on link "Logout" at bounding box center [1092, 47] width 95 height 16
